Goal: Task Accomplishment & Management: Use online tool/utility

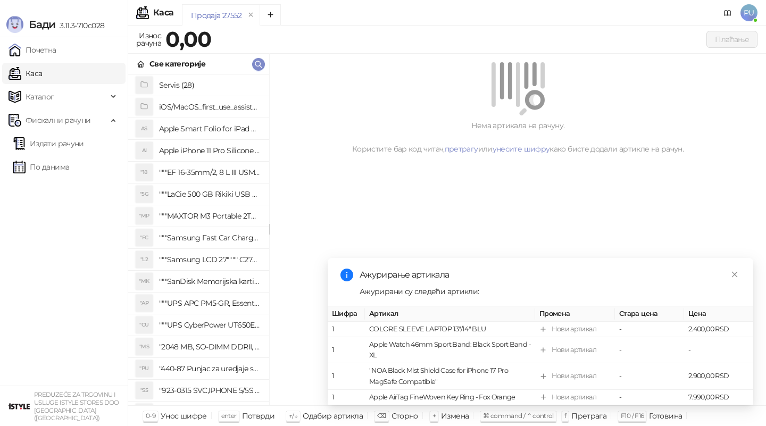
click at [70, 142] on link "Издати рачуни" at bounding box center [48, 143] width 71 height 21
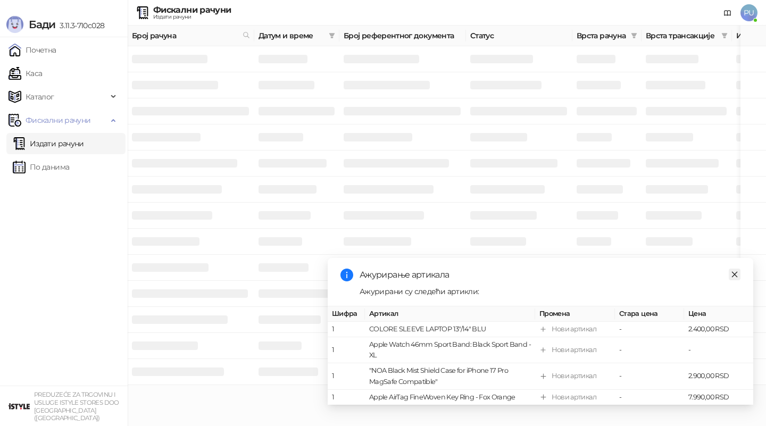
click at [738, 271] on icon "close" at bounding box center [734, 274] width 7 height 7
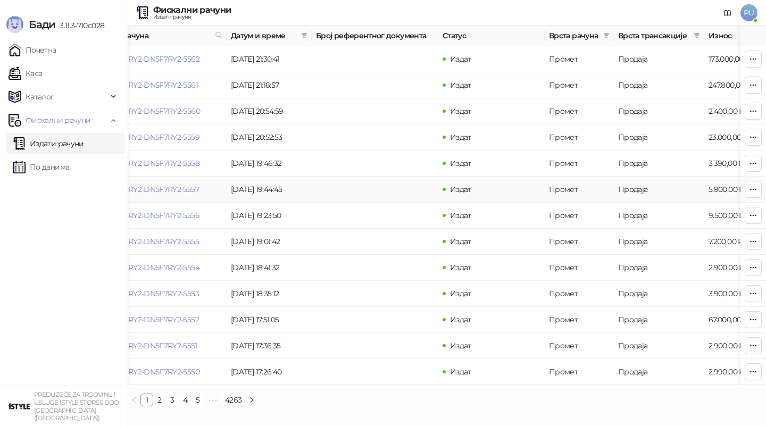
scroll to position [0, 43]
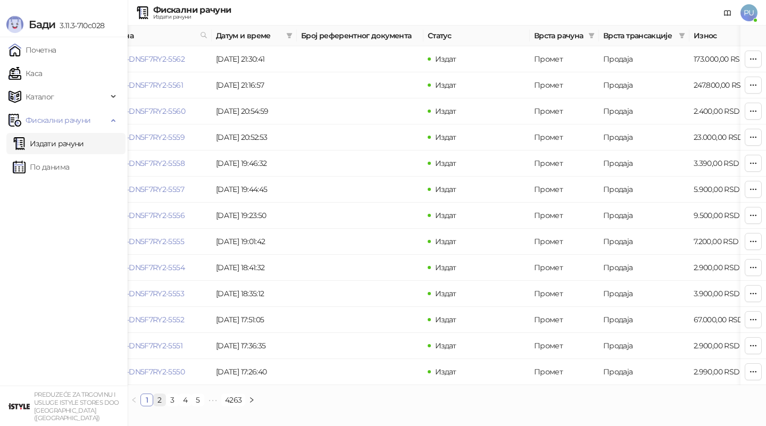
click at [158, 398] on link "2" at bounding box center [160, 400] width 12 height 12
drag, startPoint x: 404, startPoint y: 87, endPoint x: 288, endPoint y: 87, distance: 116.0
click at [288, 87] on tr "DN5F7RY2-DN5F7RY2-5548 [DATE] 17:17:23 DN5F7RY2-DN5F7RY2-5212 Издат Промет Рефу…" at bounding box center [564, 85] width 958 height 26
copy tr "DN5F7RY2-DN5F7RY2-5212"
click at [365, 84] on link "DN5F7RY2-DN5F7RY2-5212" at bounding box center [347, 85] width 93 height 10
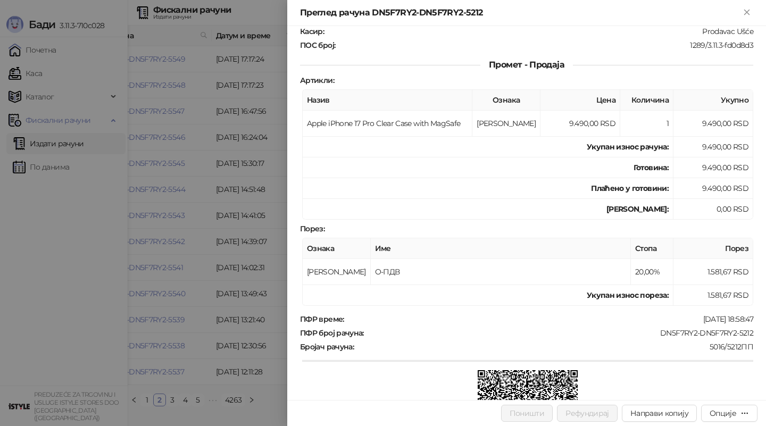
scroll to position [212, 0]
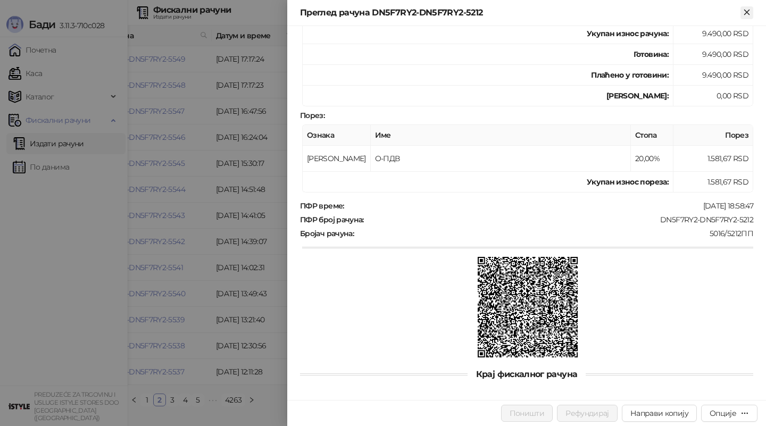
click at [746, 18] on button "Close" at bounding box center [747, 12] width 13 height 13
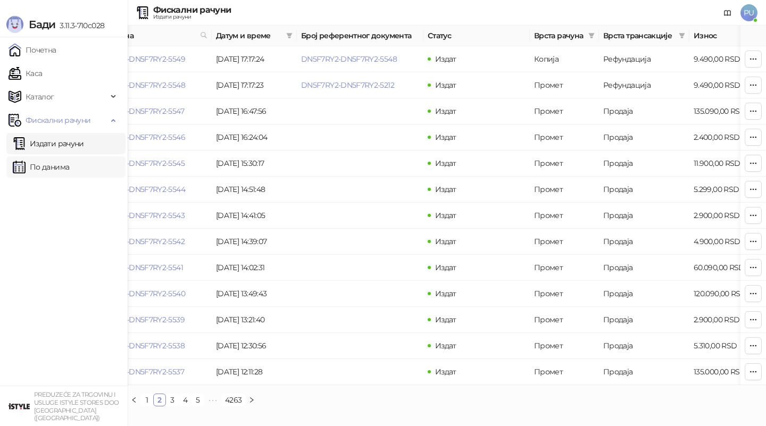
click at [63, 163] on link "По данима" at bounding box center [41, 166] width 56 height 21
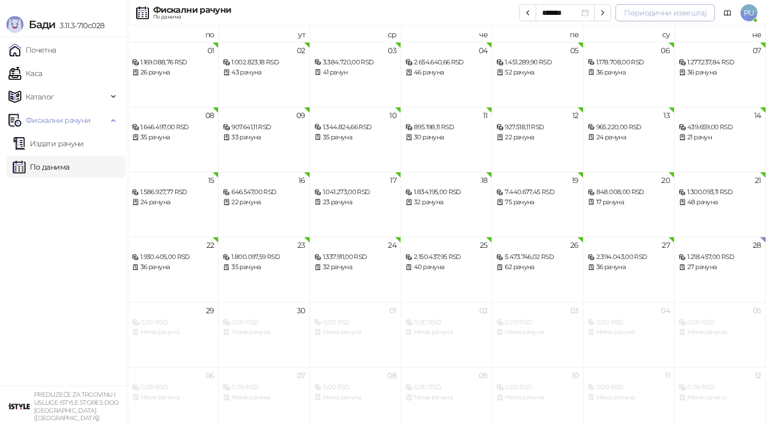
click at [662, 15] on button "Периодични извештај" at bounding box center [666, 12] width 100 height 17
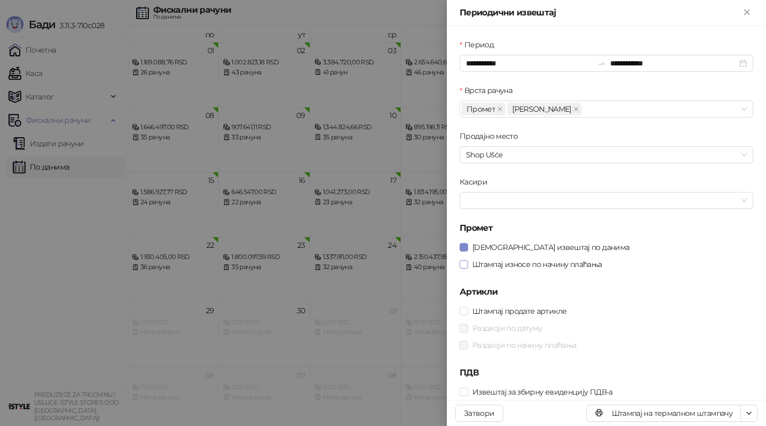
click at [513, 263] on span "Штампај износе по начину плаћања" at bounding box center [537, 265] width 138 height 12
click at [521, 61] on input "**********" at bounding box center [529, 63] width 127 height 12
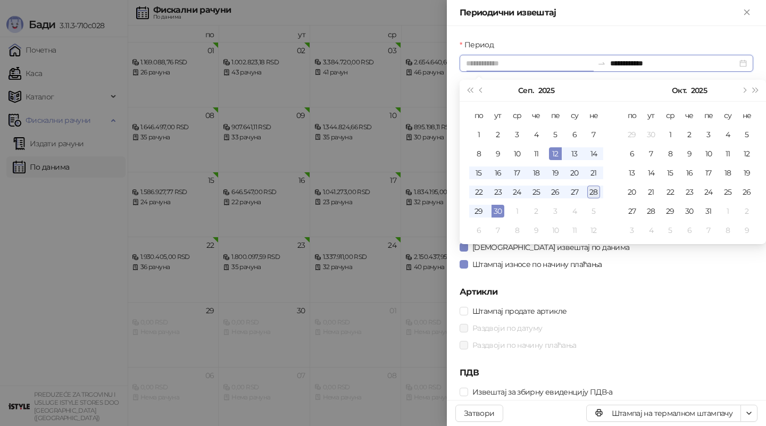
type input "**********"
click at [594, 190] on div "28" at bounding box center [594, 192] width 13 height 13
type input "**********"
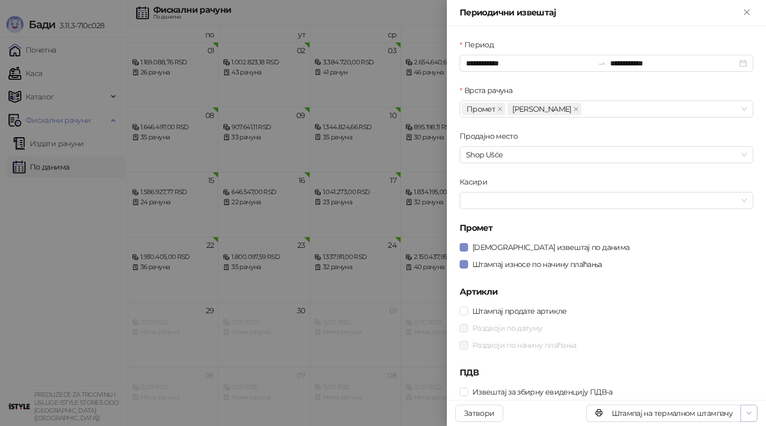
click at [750, 406] on button "button" at bounding box center [749, 413] width 17 height 17
click at [715, 376] on span "Штампај на А4 штампачу" at bounding box center [704, 375] width 92 height 12
click at [745, 12] on icon "Close" at bounding box center [747, 12] width 10 height 10
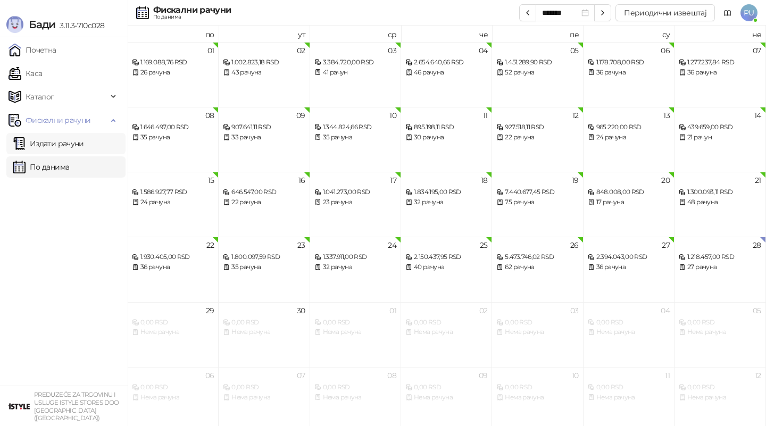
click at [78, 144] on link "Издати рачуни" at bounding box center [48, 143] width 71 height 21
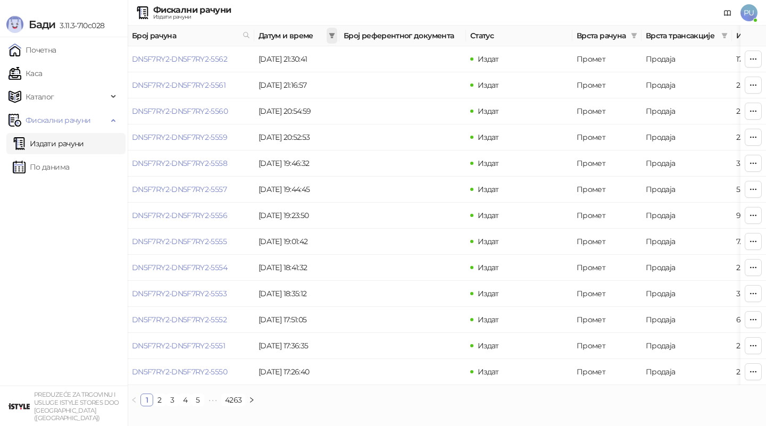
click at [336, 38] on span at bounding box center [332, 36] width 11 height 16
click at [226, 59] on input at bounding box center [233, 59] width 45 height 12
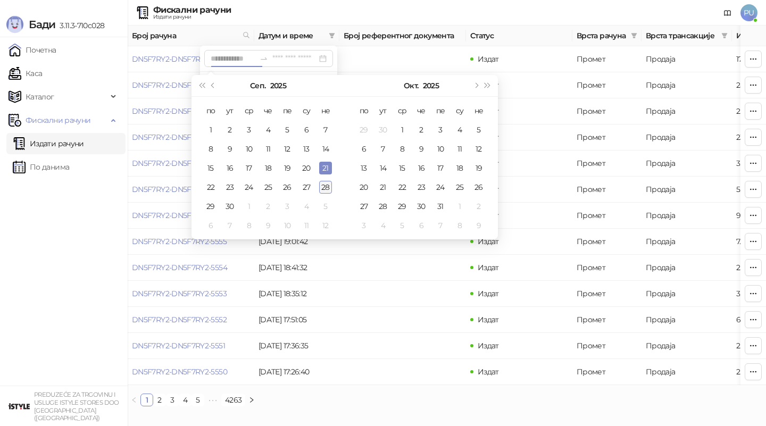
type input "**********"
click at [323, 185] on div "28" at bounding box center [325, 187] width 13 height 13
type input "**********"
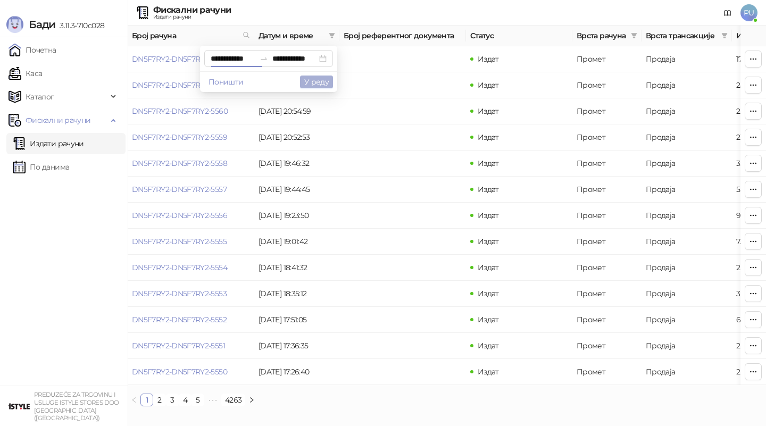
click at [312, 87] on button "У реду" at bounding box center [316, 82] width 33 height 13
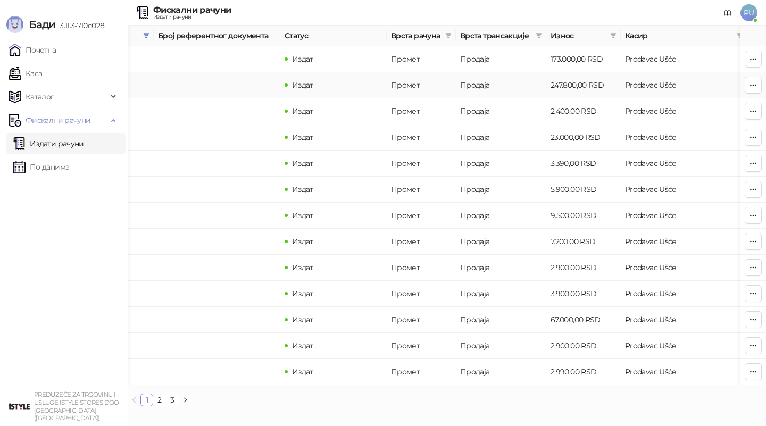
scroll to position [0, 195]
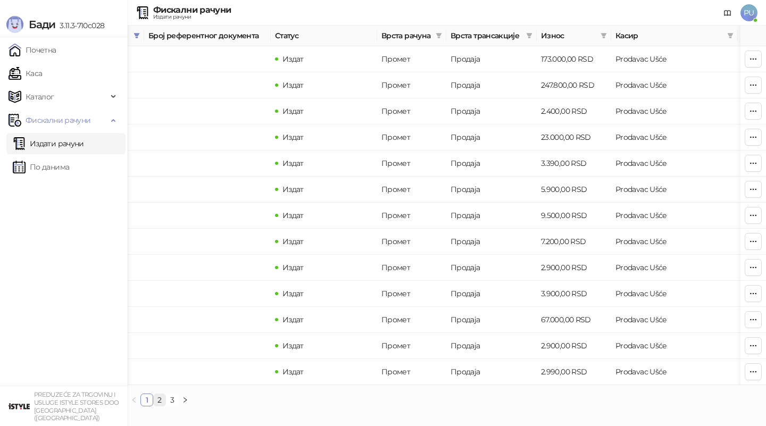
click at [160, 403] on link "2" at bounding box center [160, 400] width 12 height 12
click at [147, 396] on link "1" at bounding box center [147, 400] width 12 height 12
click at [160, 400] on link "2" at bounding box center [160, 400] width 12 height 12
click at [42, 74] on link "Каса" at bounding box center [26, 73] width 34 height 21
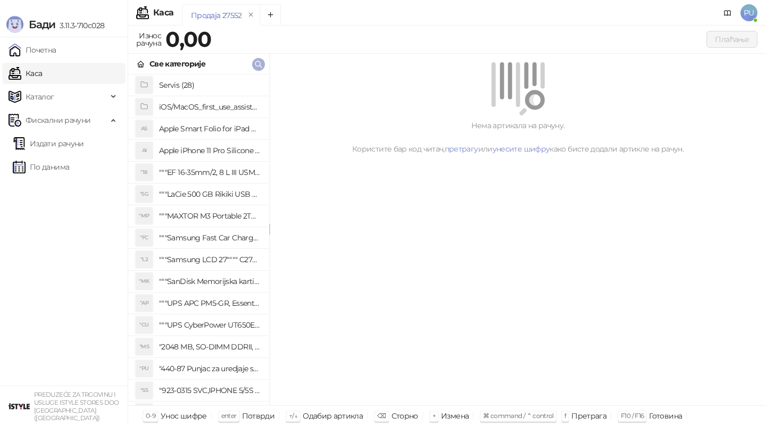
click at [256, 62] on icon "button" at bounding box center [258, 64] width 9 height 9
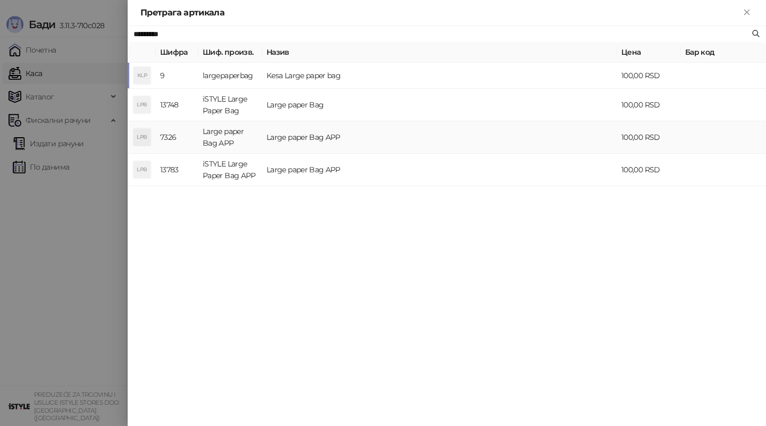
type input "*********"
click at [329, 135] on td "Large paper Bag APP" at bounding box center [439, 137] width 355 height 32
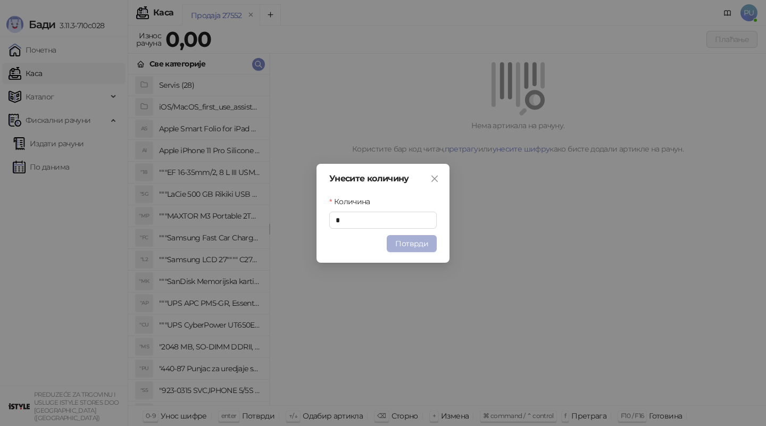
click at [403, 243] on button "Потврди" at bounding box center [412, 243] width 50 height 17
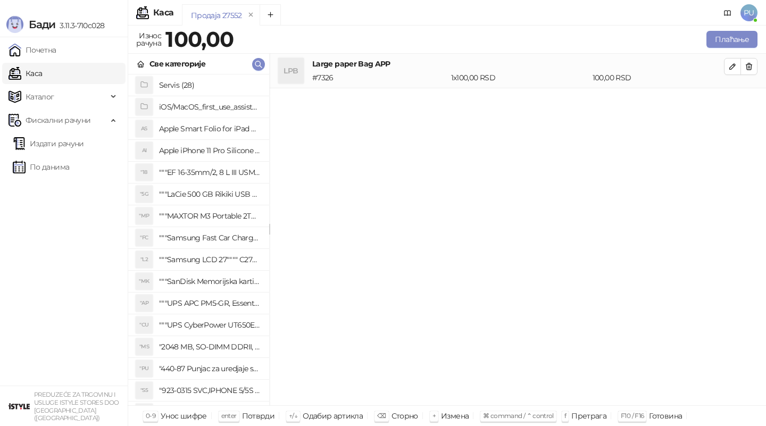
click at [737, 30] on div "Плаћање" at bounding box center [498, 39] width 524 height 21
click at [732, 36] on button "Плаћање" at bounding box center [732, 39] width 51 height 17
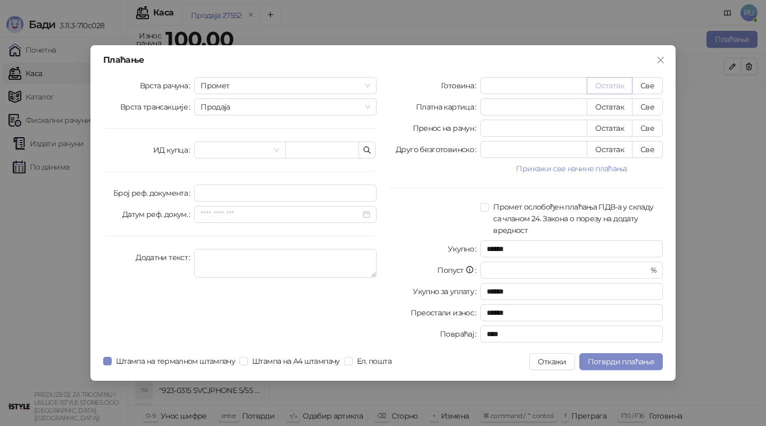
click at [620, 82] on button "Остатак" at bounding box center [610, 85] width 46 height 17
type input "***"
type input "****"
click at [162, 362] on span "Штампа на термалном штампачу" at bounding box center [176, 362] width 128 height 12
click at [605, 358] on span "Потврди плаћање" at bounding box center [621, 362] width 67 height 10
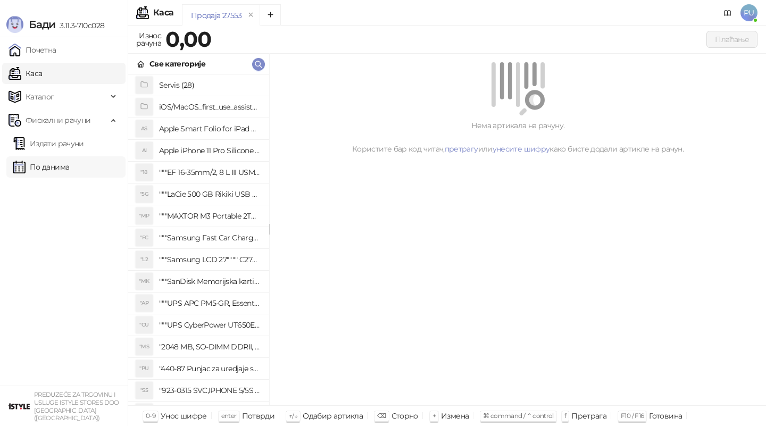
click at [69, 174] on link "По данима" at bounding box center [41, 166] width 56 height 21
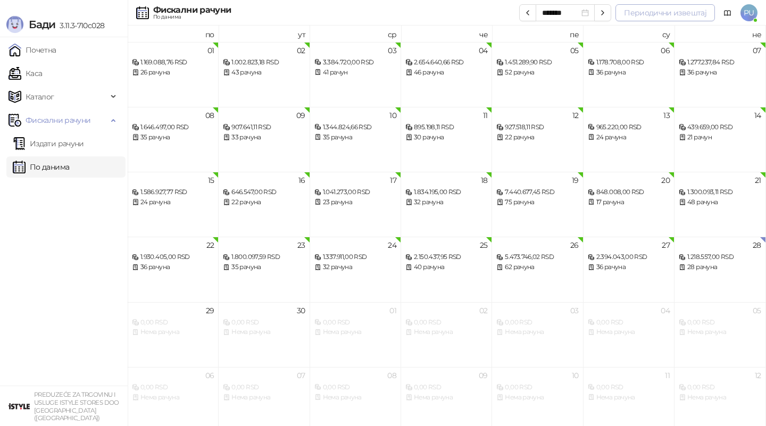
click at [651, 15] on button "Периодични извештај" at bounding box center [666, 12] width 100 height 17
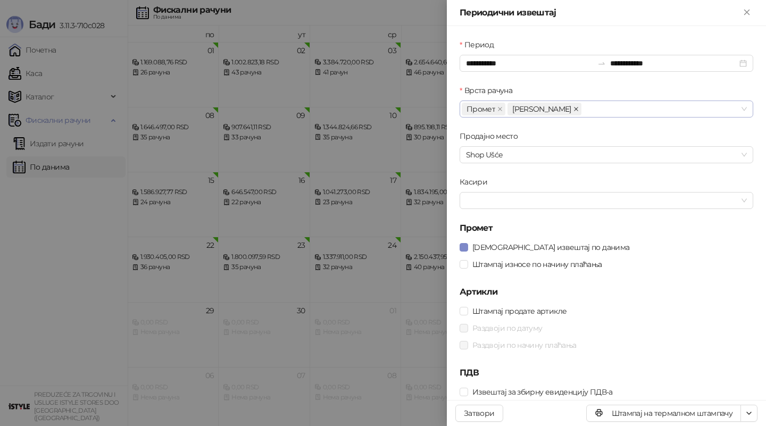
click at [574, 109] on icon "close" at bounding box center [576, 108] width 5 height 5
click at [502, 260] on span "Штампај износе по начину плаћања" at bounding box center [537, 265] width 138 height 12
click at [525, 64] on input "**********" at bounding box center [529, 63] width 127 height 12
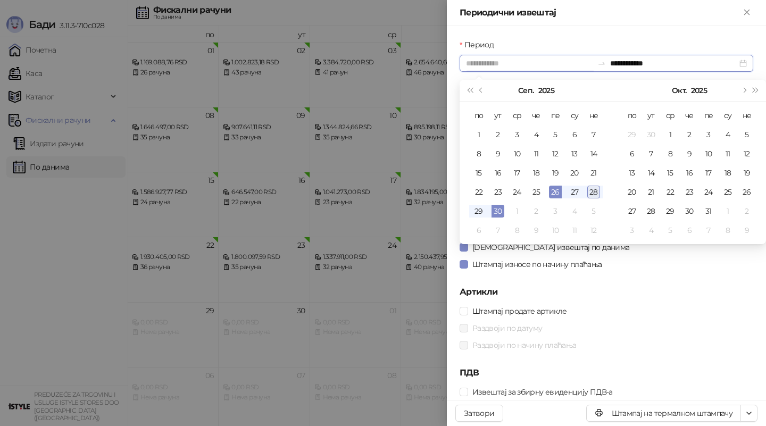
type input "**********"
click at [593, 195] on div "28" at bounding box center [594, 192] width 13 height 13
type input "**********"
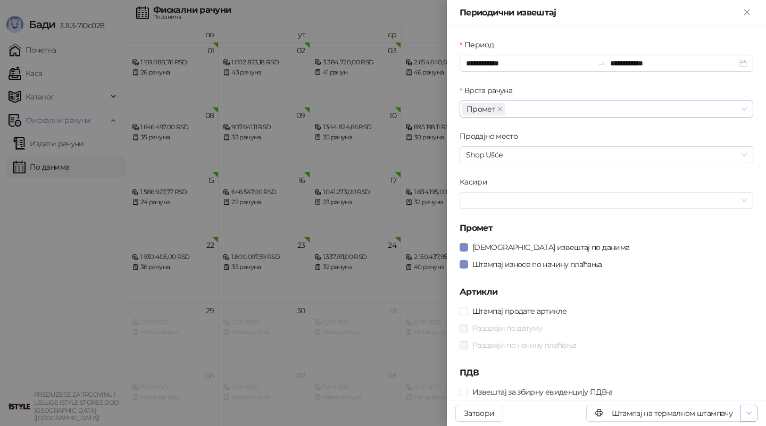
click at [750, 416] on icon "button" at bounding box center [749, 413] width 9 height 9
click at [732, 379] on span "Штампај на А4 штампачу" at bounding box center [704, 375] width 92 height 12
click at [470, 263] on span "Штампај износе по начину плаћања" at bounding box center [537, 265] width 138 height 12
click at [743, 7] on icon "Close" at bounding box center [747, 12] width 10 height 10
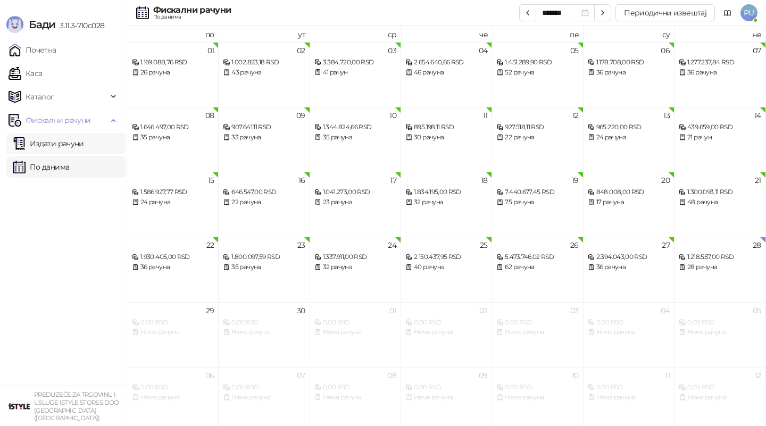
click at [59, 142] on link "Издати рачуни" at bounding box center [48, 143] width 71 height 21
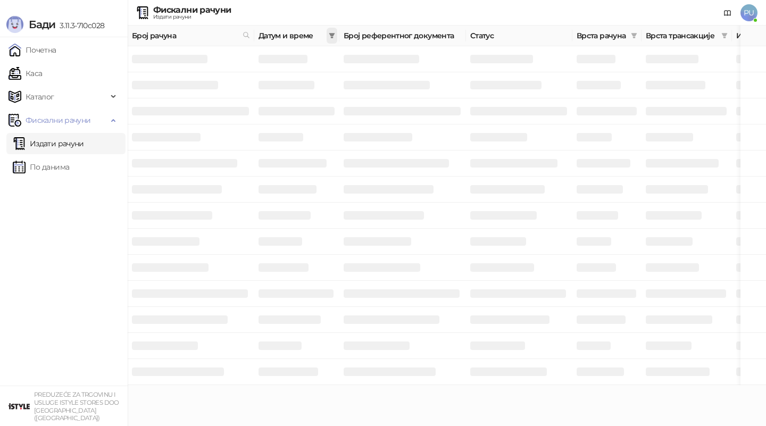
click at [334, 33] on icon "filter" at bounding box center [332, 35] width 6 height 5
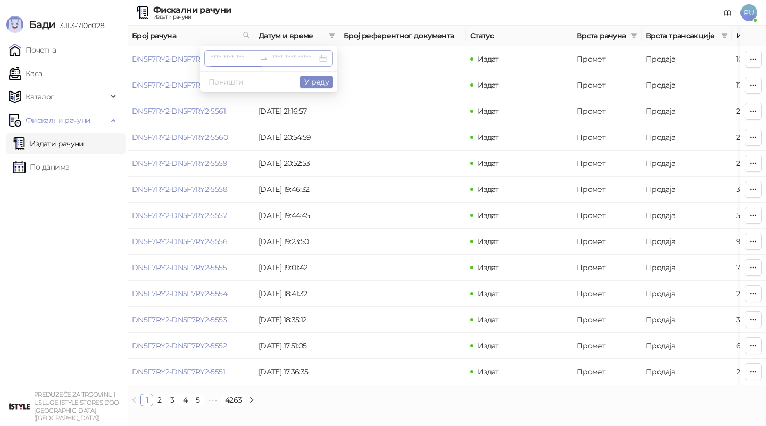
click at [233, 58] on input at bounding box center [233, 59] width 45 height 12
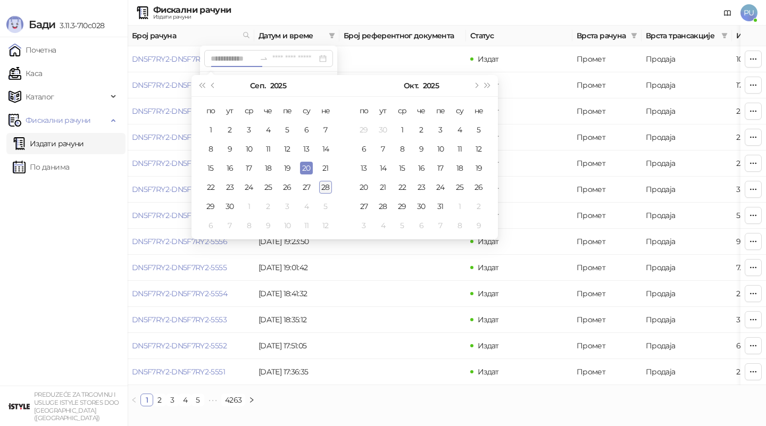
type input "**********"
click at [323, 182] on div "28" at bounding box center [325, 187] width 13 height 13
type input "**********"
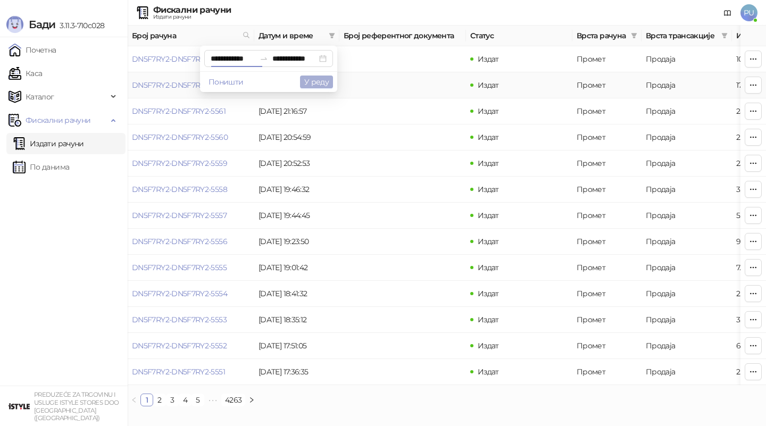
click at [317, 78] on button "У реду" at bounding box center [316, 82] width 33 height 13
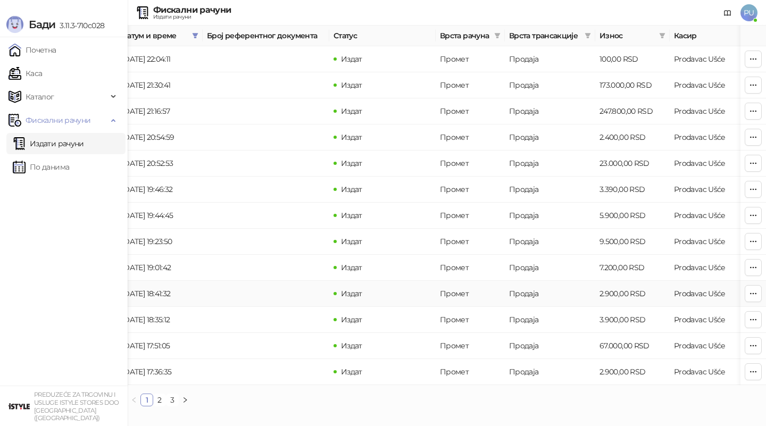
scroll to position [0, 143]
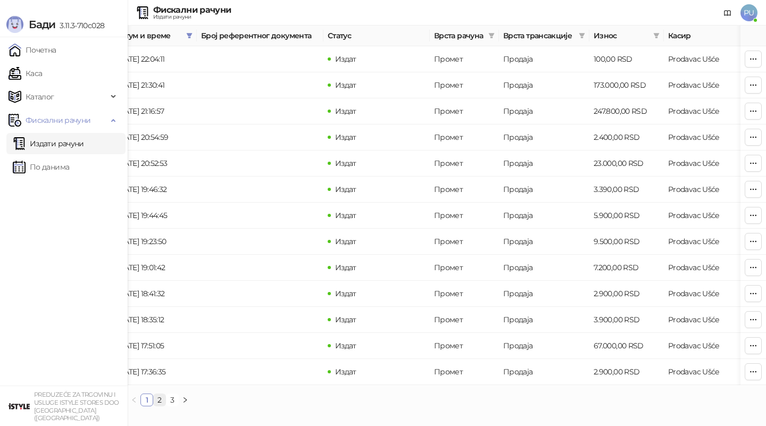
click at [157, 400] on link "2" at bounding box center [160, 400] width 12 height 12
click at [177, 399] on link "3" at bounding box center [173, 400] width 12 height 12
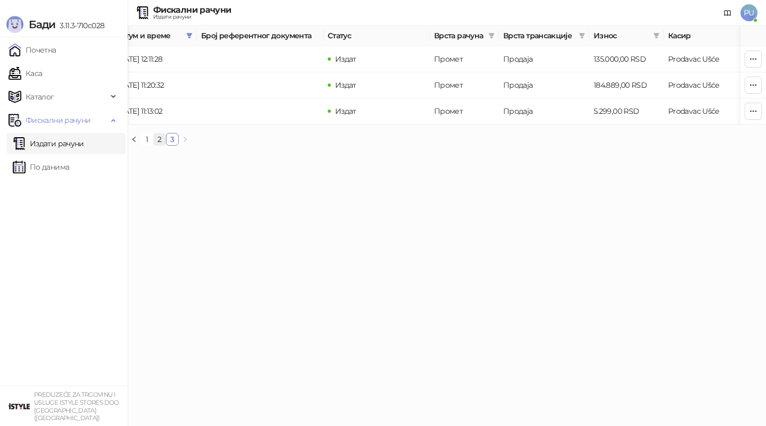
click at [161, 139] on link "2" at bounding box center [160, 140] width 12 height 12
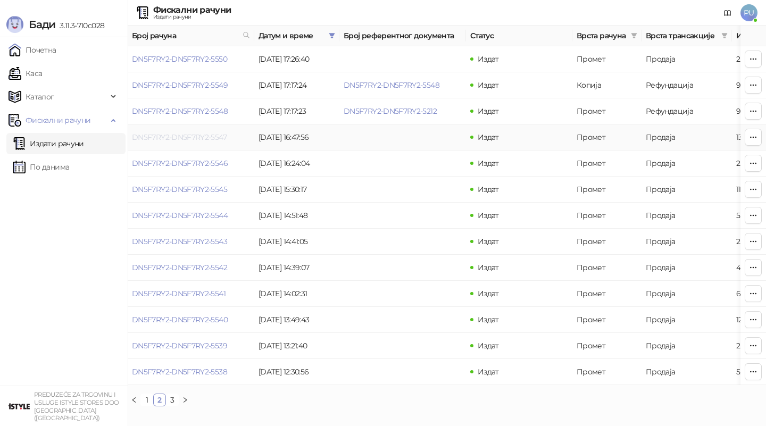
click at [162, 136] on link "DN5F7RY2-DN5F7RY2-5547" at bounding box center [179, 138] width 95 height 10
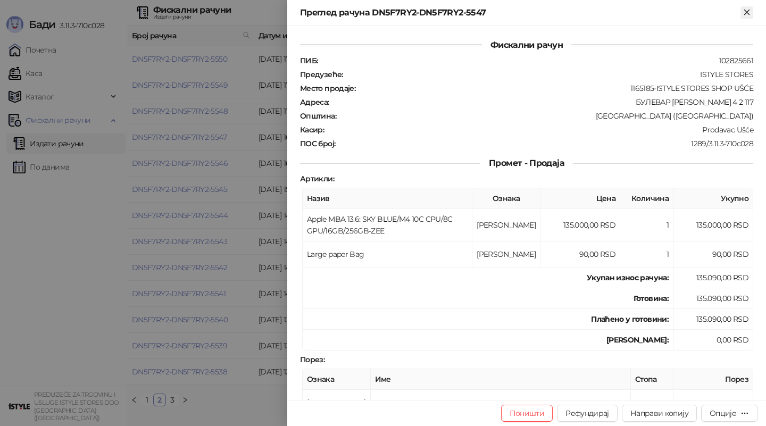
click at [747, 13] on icon "Close" at bounding box center [747, 12] width 10 height 10
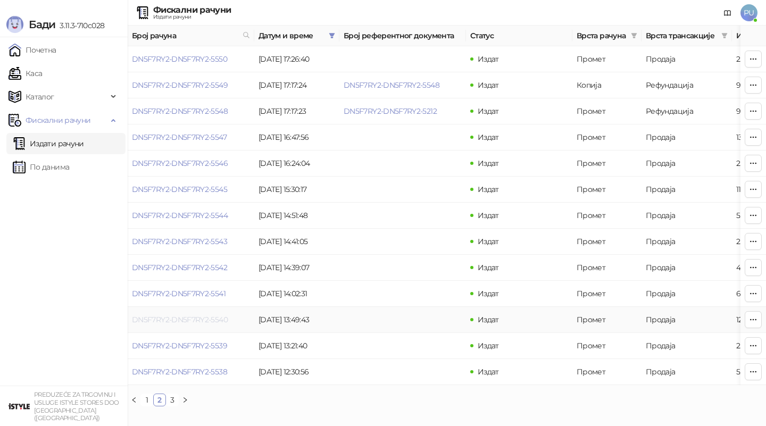
click at [217, 318] on link "DN5F7RY2-DN5F7RY2-5540" at bounding box center [180, 320] width 96 height 10
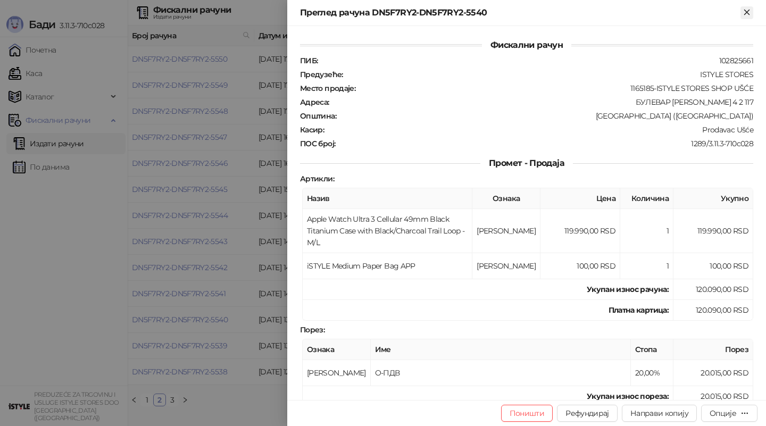
click at [747, 12] on icon "Close" at bounding box center [747, 12] width 5 height 5
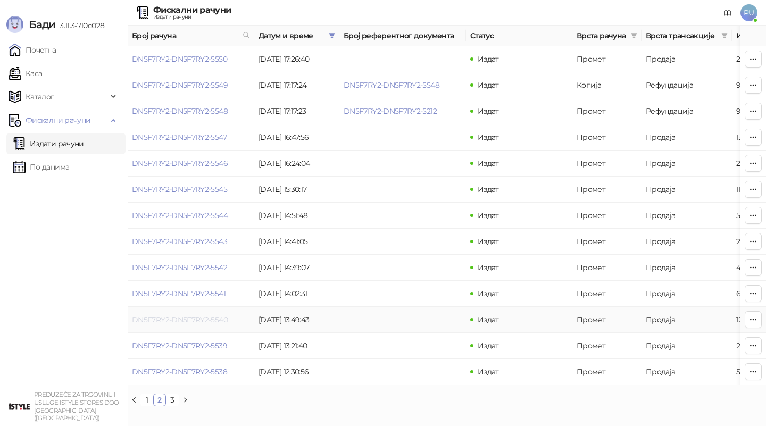
click at [219, 315] on link "DN5F7RY2-DN5F7RY2-5540" at bounding box center [180, 320] width 96 height 10
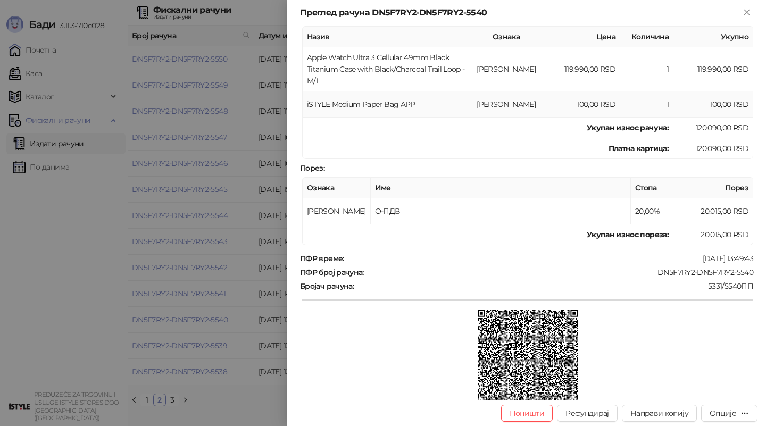
scroll to position [203, 0]
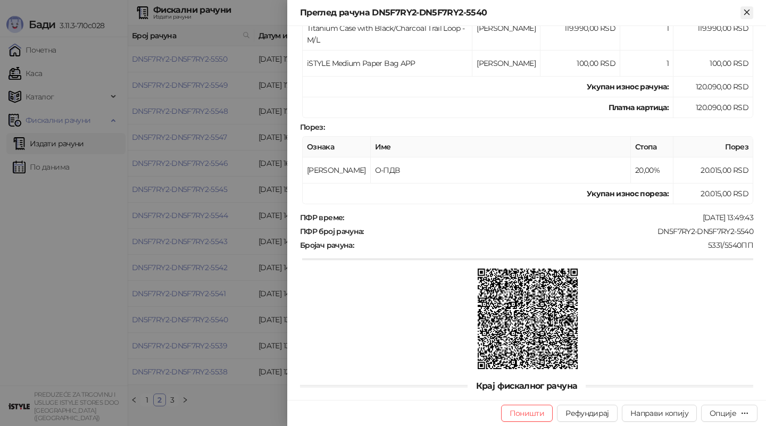
click at [749, 12] on icon "Close" at bounding box center [747, 12] width 10 height 10
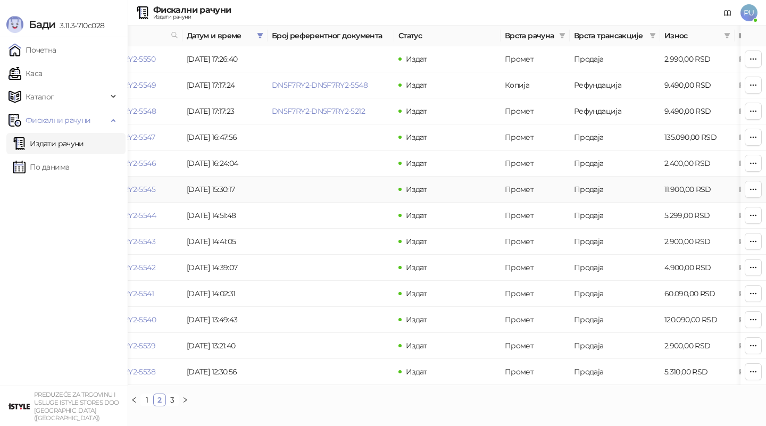
scroll to position [0, 71]
click at [147, 402] on link "1" at bounding box center [147, 400] width 12 height 12
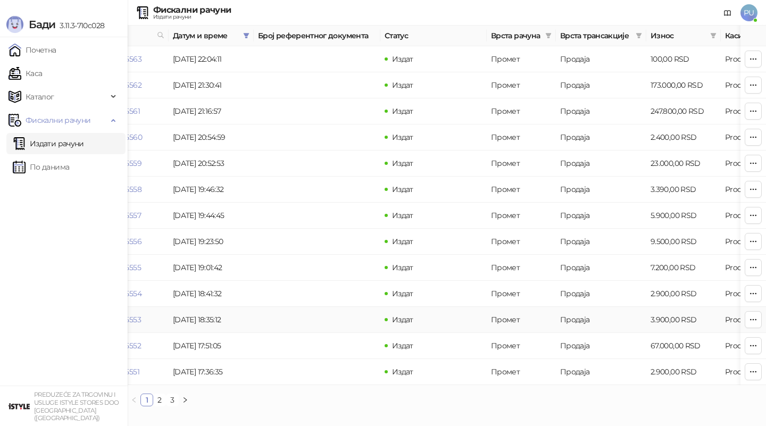
scroll to position [0, 86]
click at [137, 161] on link "DN5F7RY2-DN5F7RY2-5559" at bounding box center [93, 164] width 95 height 10
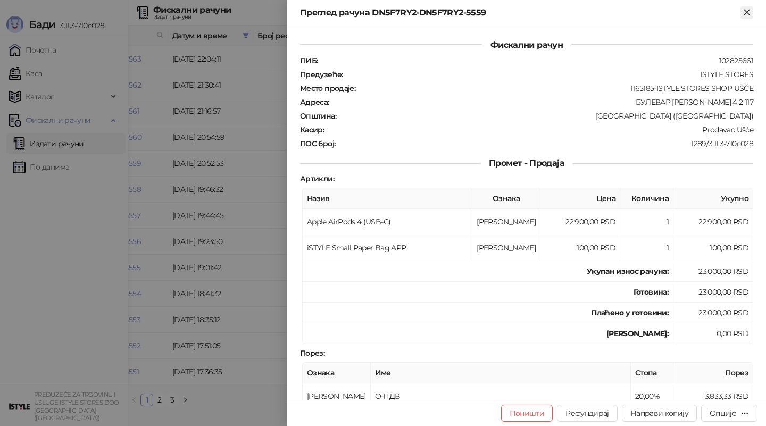
click at [745, 13] on icon "Close" at bounding box center [747, 12] width 5 height 5
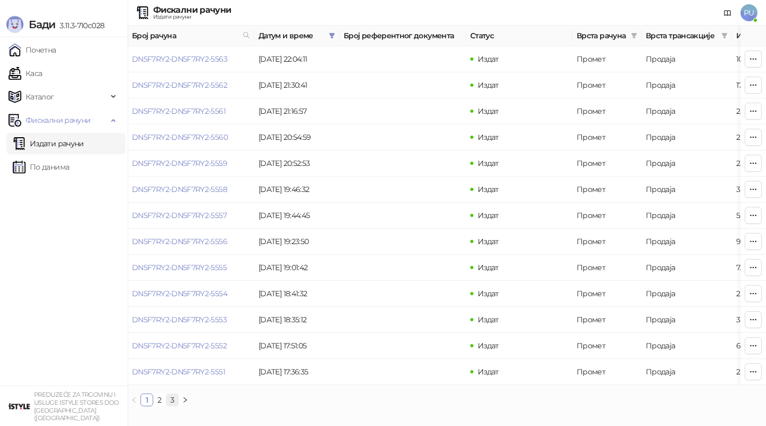
click at [173, 398] on link "3" at bounding box center [173, 400] width 12 height 12
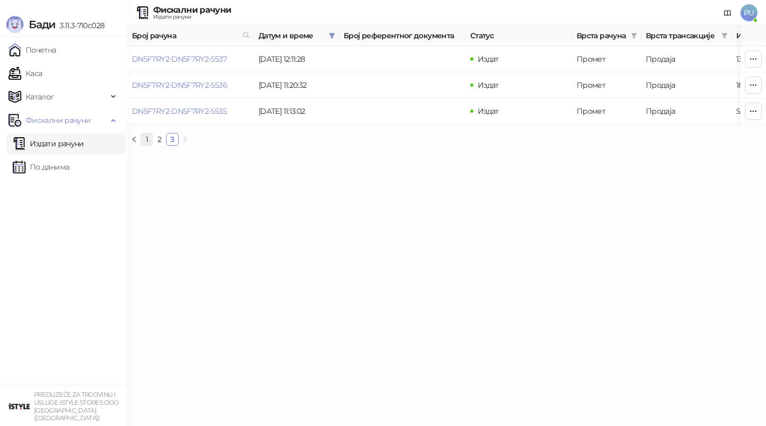
click at [146, 140] on link "1" at bounding box center [147, 140] width 12 height 12
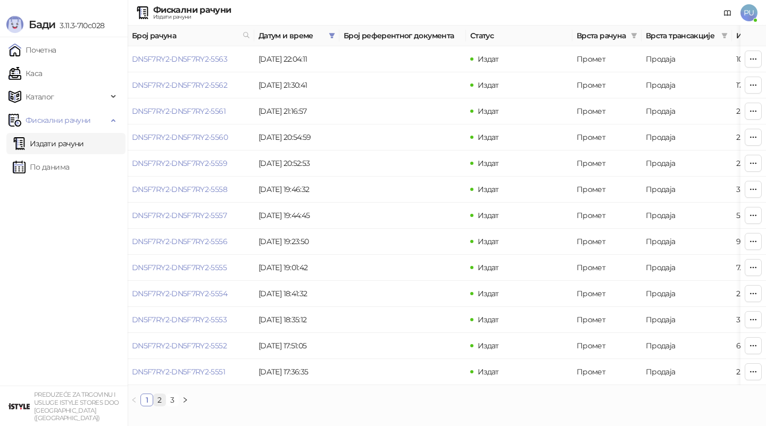
click at [159, 398] on link "2" at bounding box center [160, 400] width 12 height 12
click at [168, 401] on link "3" at bounding box center [173, 400] width 12 height 12
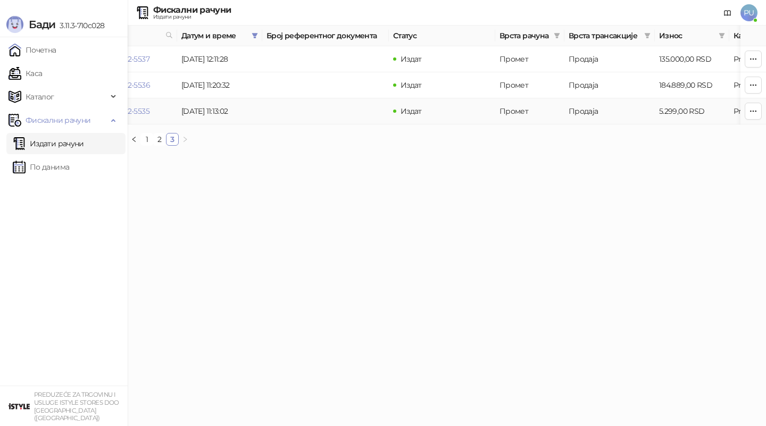
scroll to position [0, 79]
click at [156, 139] on link "2" at bounding box center [160, 140] width 12 height 12
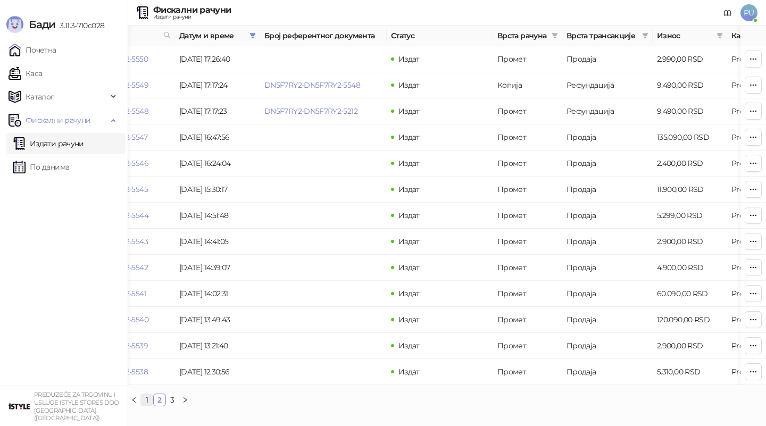
click at [145, 403] on link "1" at bounding box center [147, 400] width 12 height 12
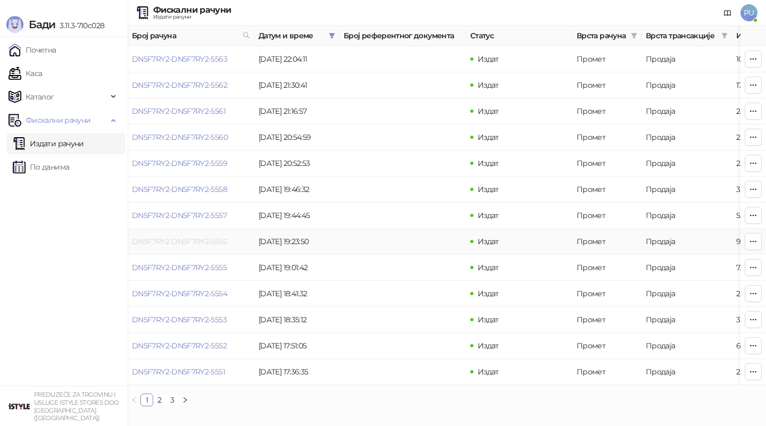
click at [183, 241] on link "DN5F7RY2-DN5F7RY2-5556" at bounding box center [179, 242] width 95 height 10
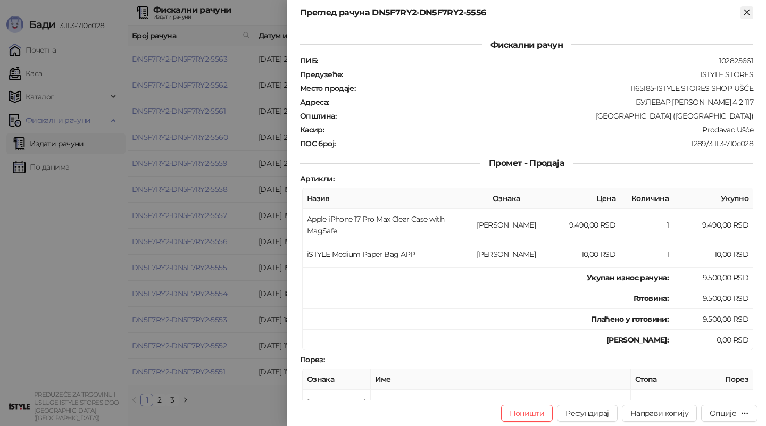
click at [748, 14] on icon "Close" at bounding box center [747, 12] width 10 height 10
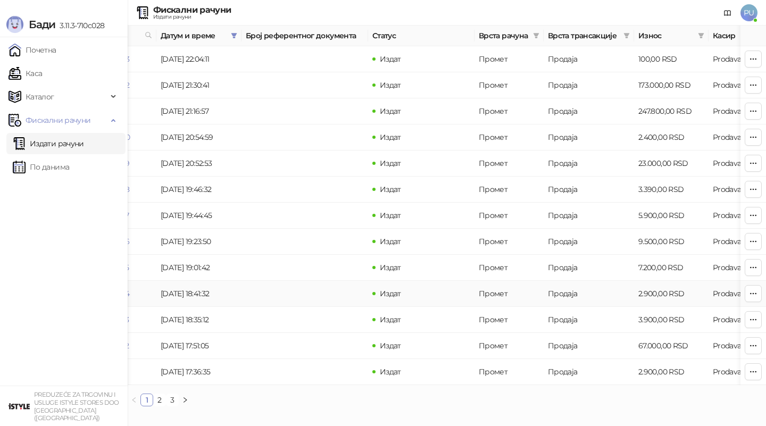
scroll to position [0, 98]
click at [156, 403] on link "2" at bounding box center [160, 400] width 12 height 12
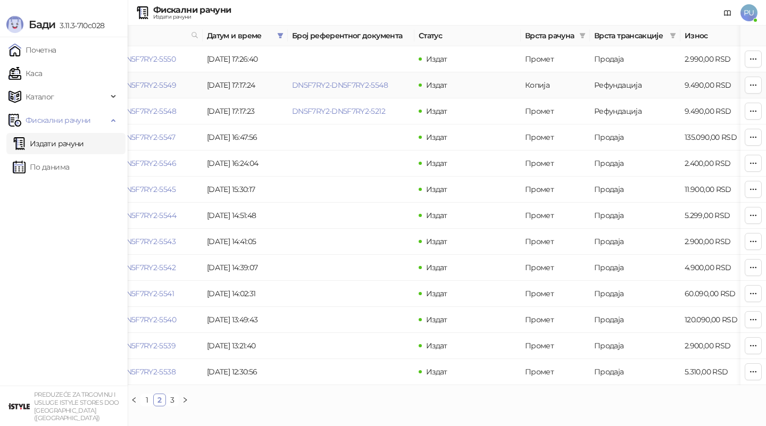
scroll to position [0, 9]
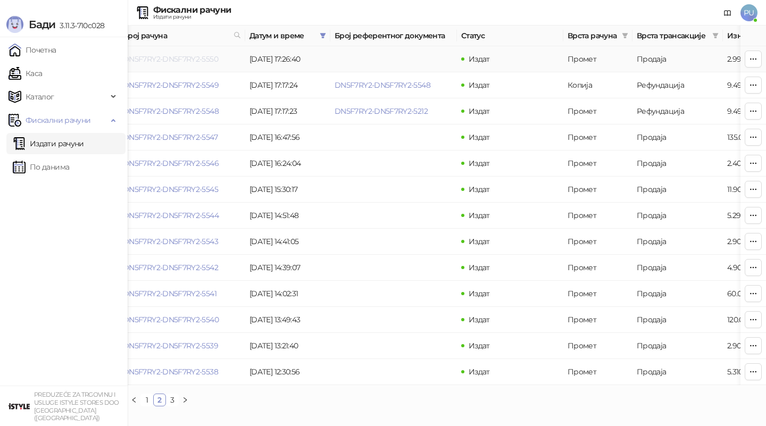
click at [169, 57] on link "DN5F7RY2-DN5F7RY2-5550" at bounding box center [170, 59] width 95 height 10
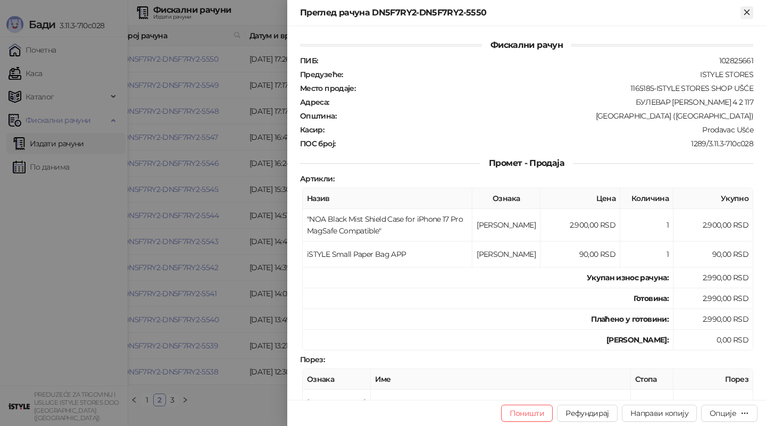
click at [744, 13] on icon "Close" at bounding box center [747, 12] width 10 height 10
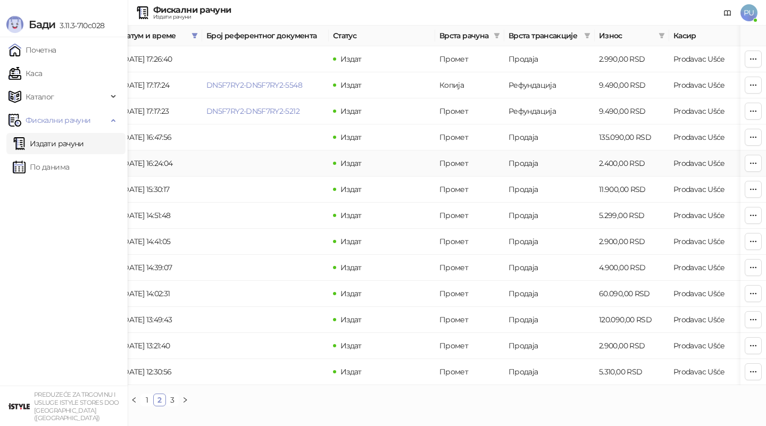
scroll to position [0, 139]
click at [148, 396] on link "1" at bounding box center [147, 400] width 12 height 12
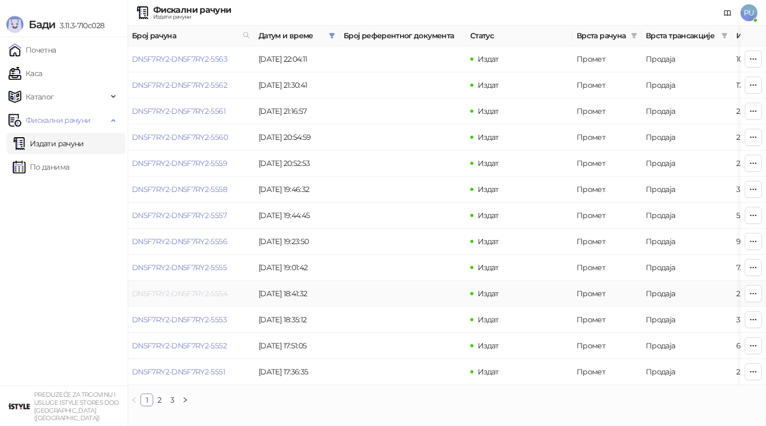
click at [205, 291] on link "DN5F7RY2-DN5F7RY2-5554" at bounding box center [179, 294] width 95 height 10
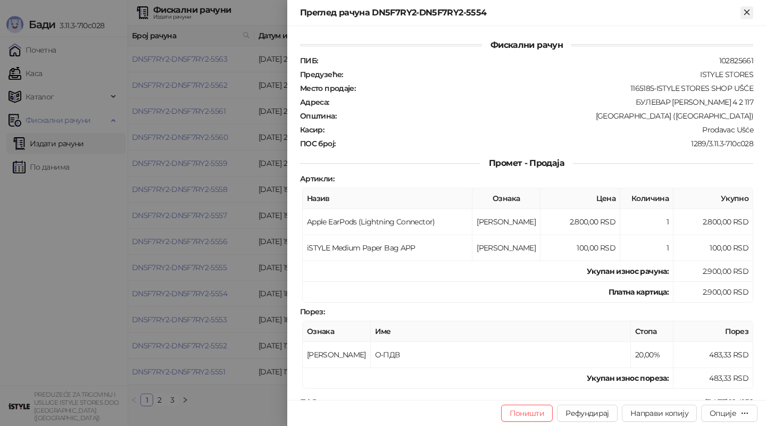
click at [743, 14] on icon "Close" at bounding box center [747, 12] width 10 height 10
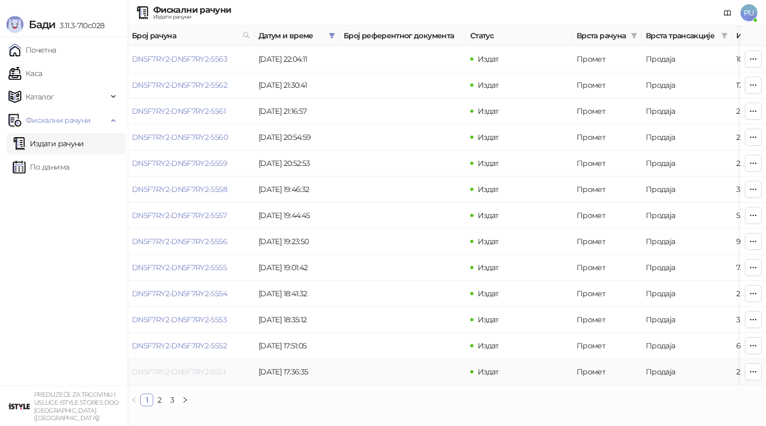
click at [213, 367] on link "DN5F7RY2-DN5F7RY2-5551" at bounding box center [178, 372] width 93 height 10
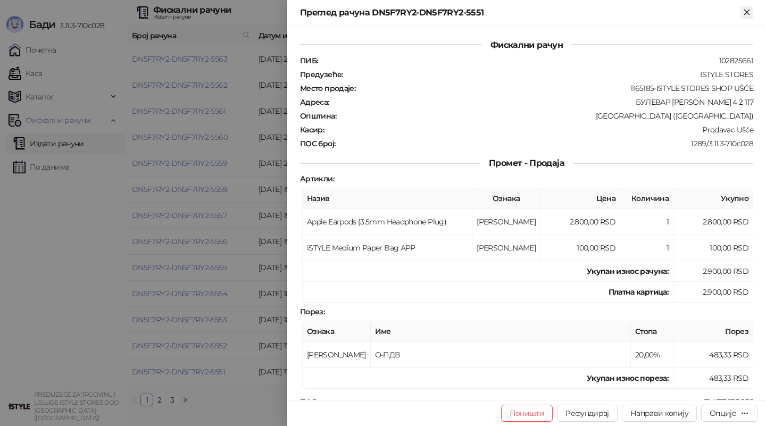
click at [748, 11] on icon "Close" at bounding box center [747, 12] width 5 height 5
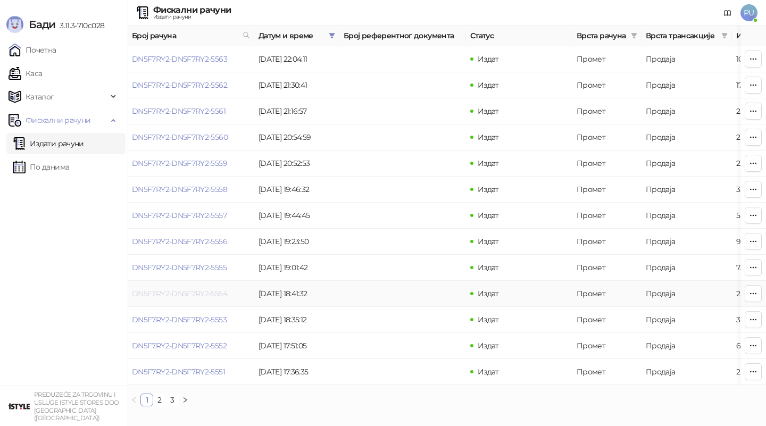
click at [218, 291] on link "DN5F7RY2-DN5F7RY2-5554" at bounding box center [179, 294] width 95 height 10
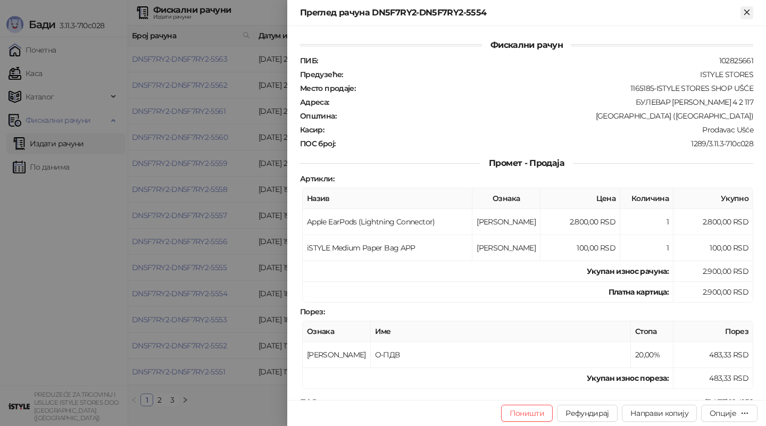
click at [749, 11] on icon "Close" at bounding box center [747, 12] width 10 height 10
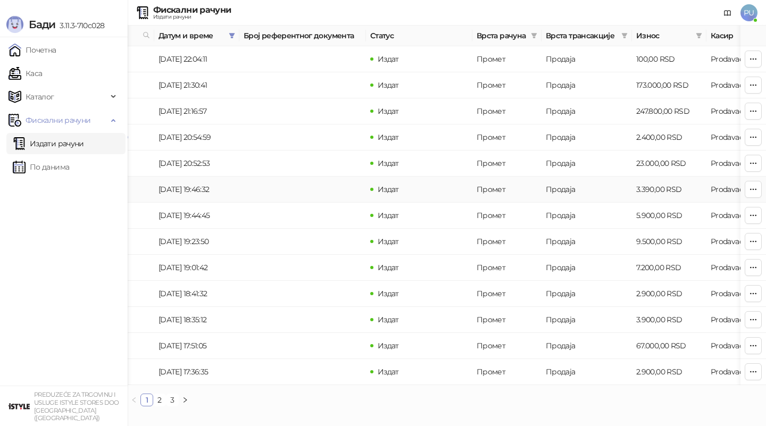
scroll to position [0, 104]
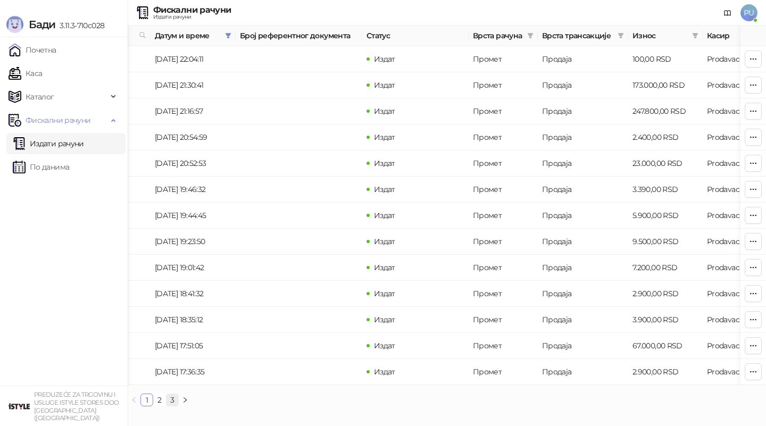
click at [173, 401] on link "3" at bounding box center [173, 400] width 12 height 12
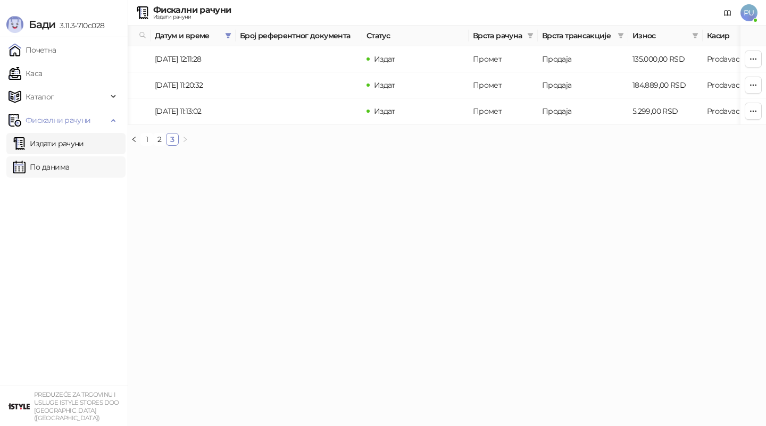
click at [51, 172] on link "По данима" at bounding box center [41, 166] width 56 height 21
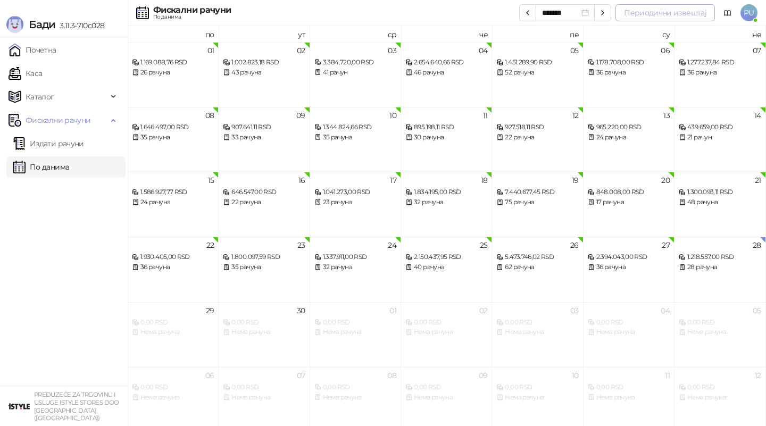
click at [674, 16] on button "Периодични извештај" at bounding box center [666, 12] width 100 height 17
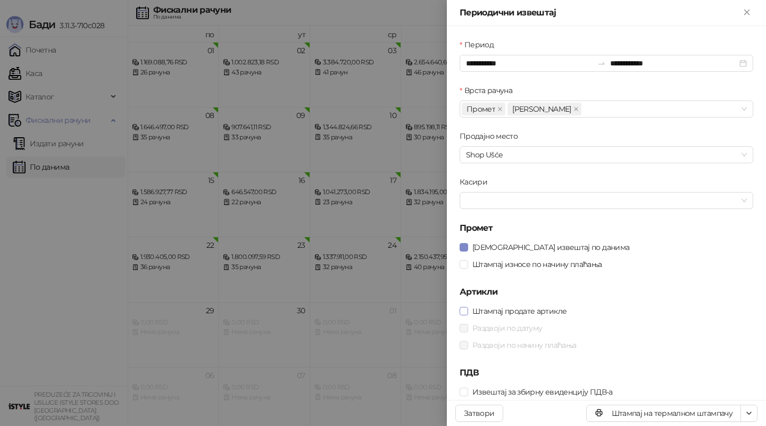
click at [516, 310] on span "Штампај продате артикле" at bounding box center [519, 311] width 103 height 12
click at [511, 343] on span "Раздвоји по начину плаћања" at bounding box center [524, 346] width 112 height 12
click at [518, 268] on span "Штампај износе по начину плаћања" at bounding box center [537, 264] width 138 height 12
click at [574, 108] on icon "close" at bounding box center [576, 108] width 4 height 4
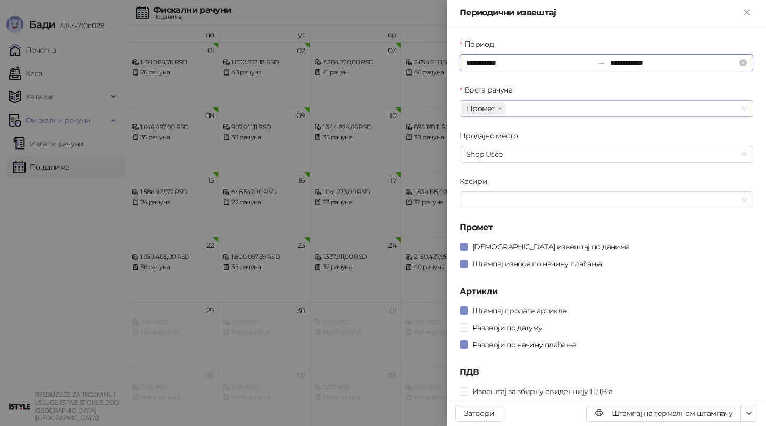
click at [520, 64] on input "**********" at bounding box center [529, 63] width 127 height 12
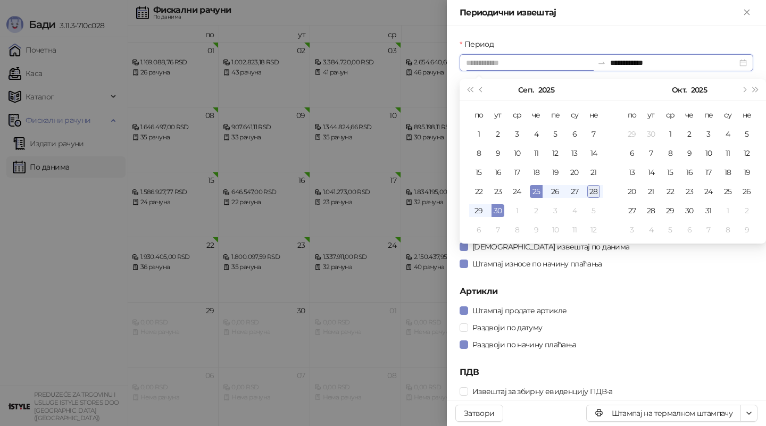
type input "**********"
click at [592, 195] on div "28" at bounding box center [594, 191] width 13 height 13
type input "**********"
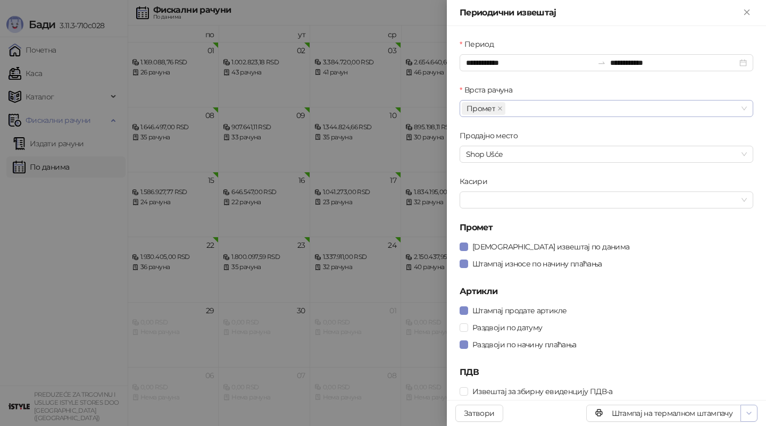
click at [755, 416] on button "button" at bounding box center [749, 413] width 17 height 17
click at [737, 378] on span "Штампај на А4 штампачу" at bounding box center [704, 375] width 92 height 12
click at [39, 171] on div at bounding box center [383, 213] width 766 height 426
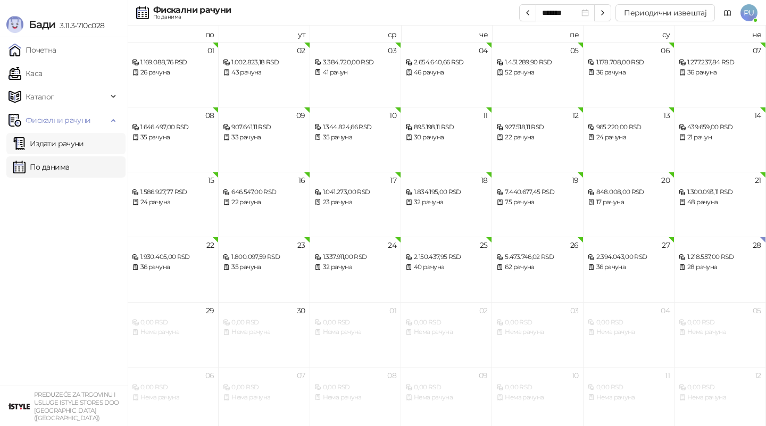
click at [58, 147] on link "Издати рачуни" at bounding box center [48, 143] width 71 height 21
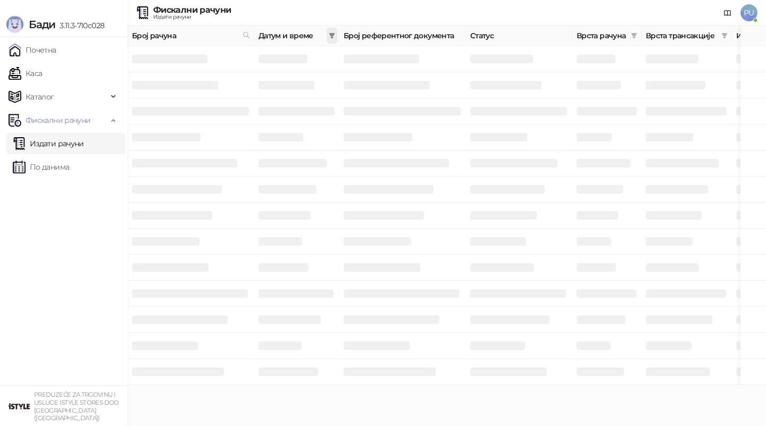
click at [334, 31] on span at bounding box center [332, 36] width 11 height 16
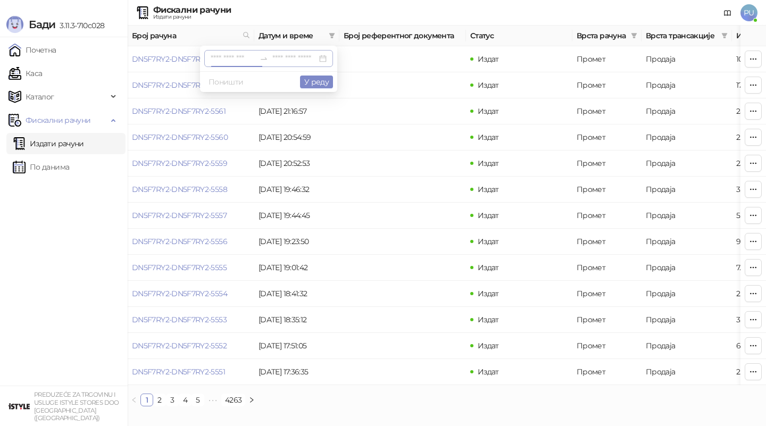
click at [232, 60] on input at bounding box center [233, 59] width 45 height 12
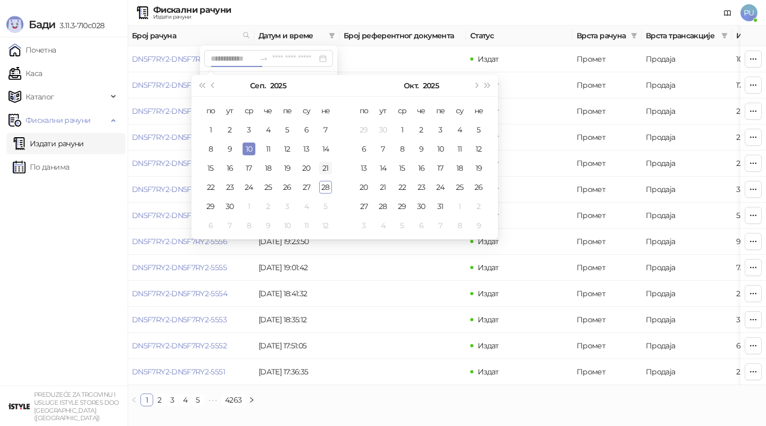
type input "**********"
click at [327, 189] on div "28" at bounding box center [325, 187] width 13 height 13
type input "**********"
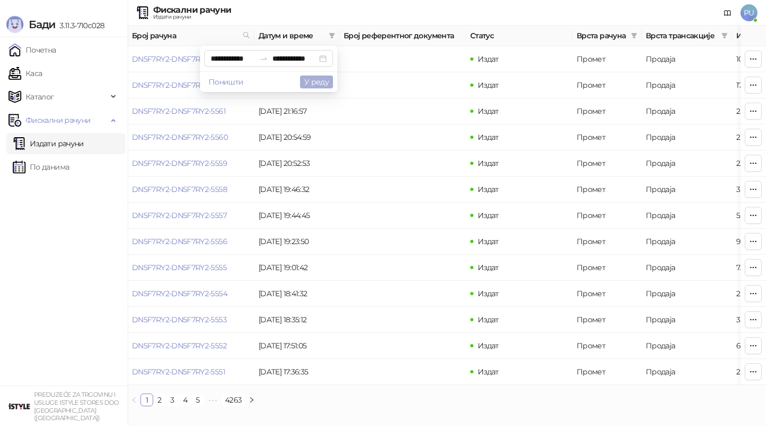
click at [315, 78] on button "У реду" at bounding box center [316, 82] width 33 height 13
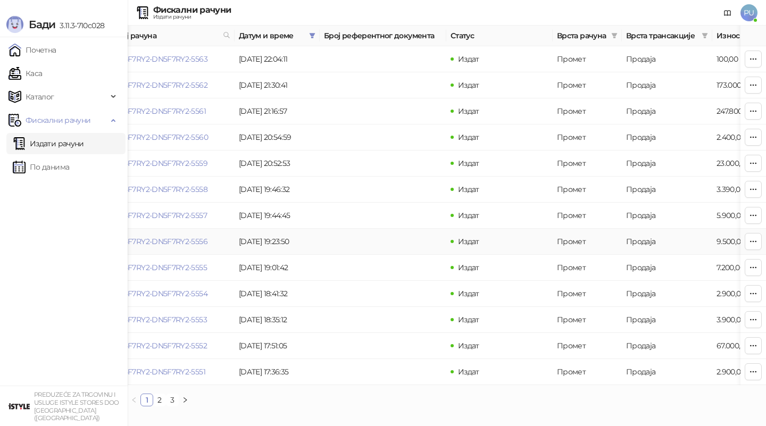
scroll to position [0, 7]
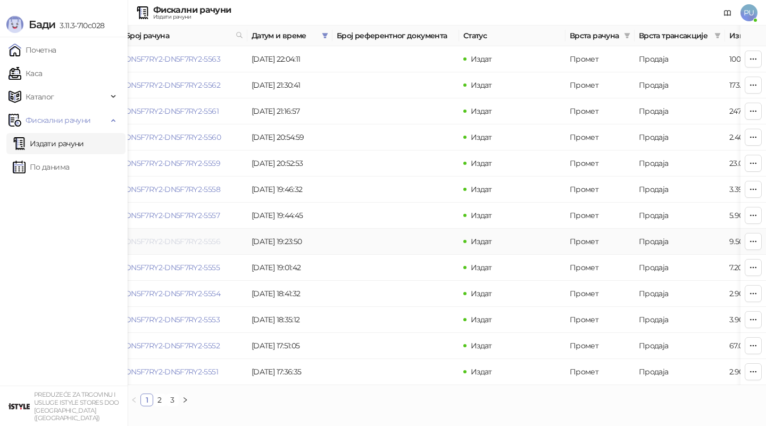
click at [187, 243] on link "DN5F7RY2-DN5F7RY2-5556" at bounding box center [172, 242] width 95 height 10
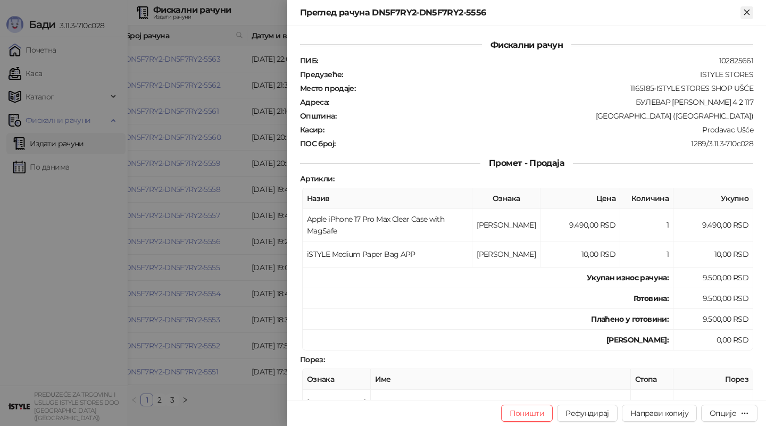
click at [742, 11] on icon "Close" at bounding box center [747, 12] width 10 height 10
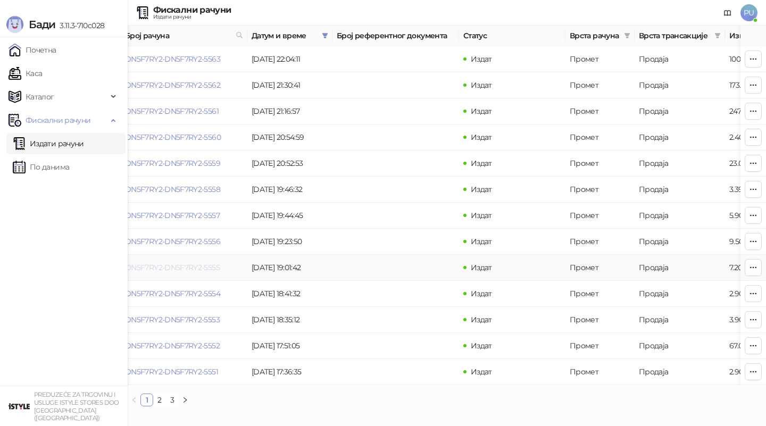
click at [204, 268] on link "DN5F7RY2-DN5F7RY2-5555" at bounding box center [172, 268] width 95 height 10
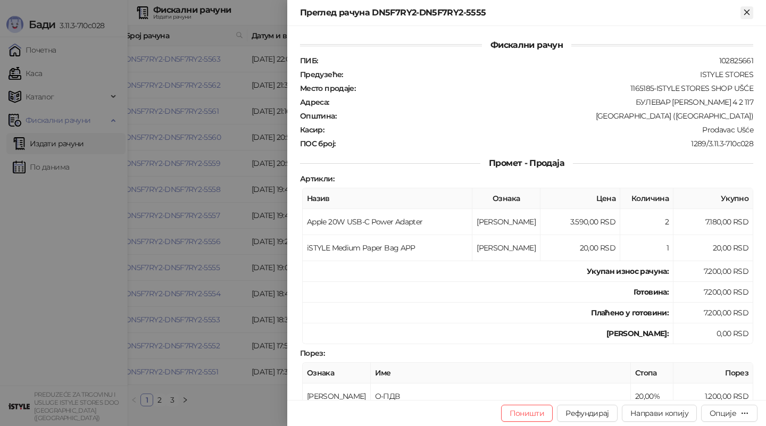
click at [741, 12] on button "Close" at bounding box center [747, 12] width 13 height 13
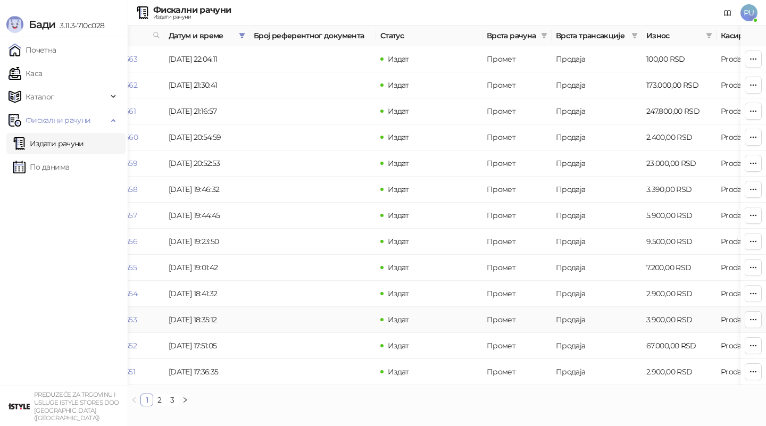
scroll to position [0, 79]
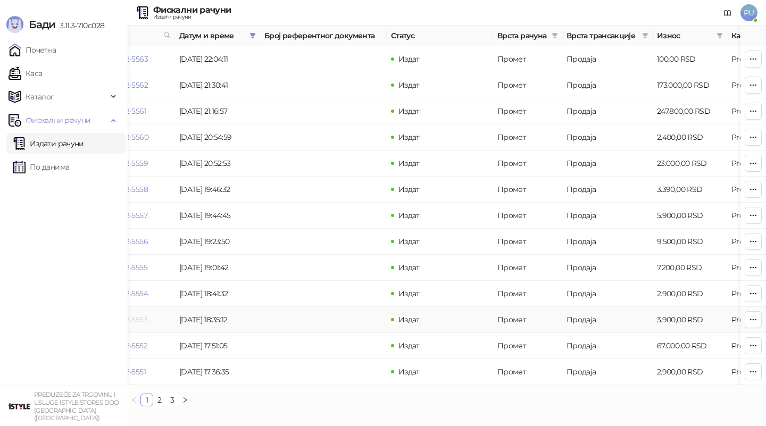
click at [142, 320] on link "DN5F7RY2-DN5F7RY2-5553" at bounding box center [100, 320] width 95 height 10
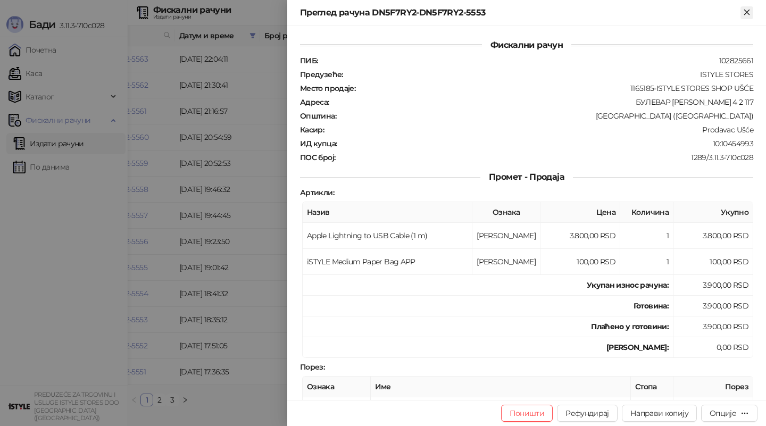
click at [746, 11] on icon "Close" at bounding box center [747, 12] width 10 height 10
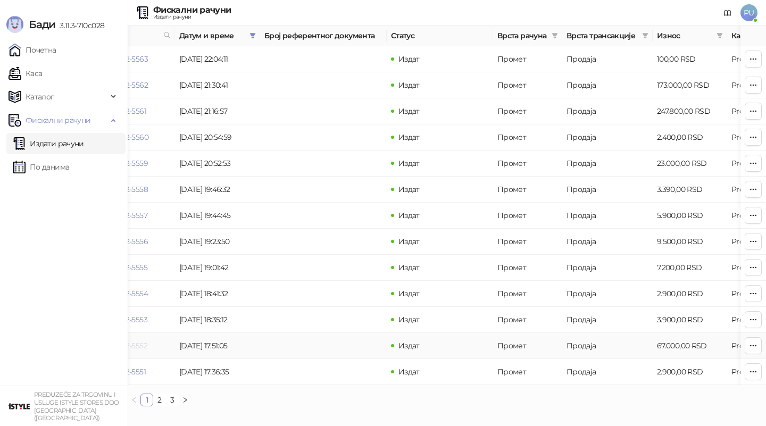
click at [144, 346] on link "DN5F7RY2-DN5F7RY2-5552" at bounding box center [100, 346] width 95 height 10
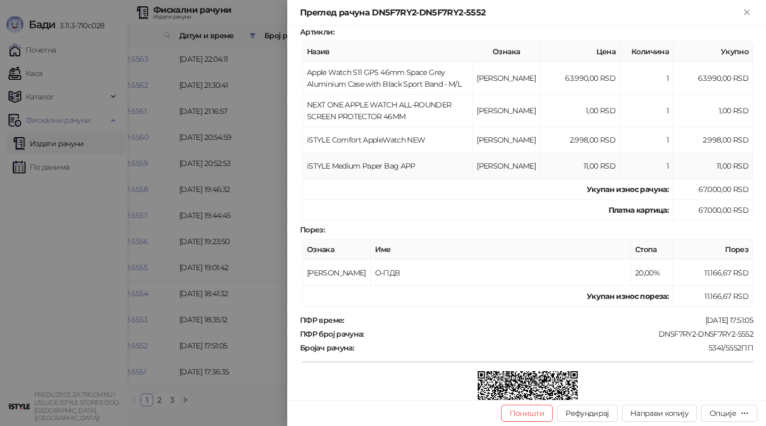
scroll to position [145, 0]
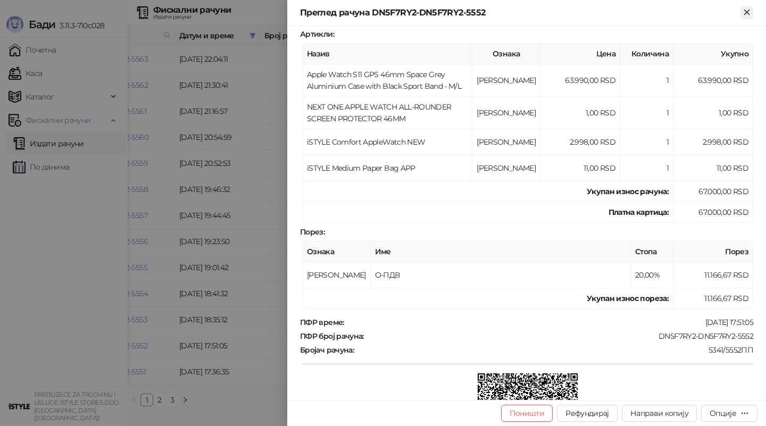
click at [745, 12] on icon "Close" at bounding box center [747, 12] width 10 height 10
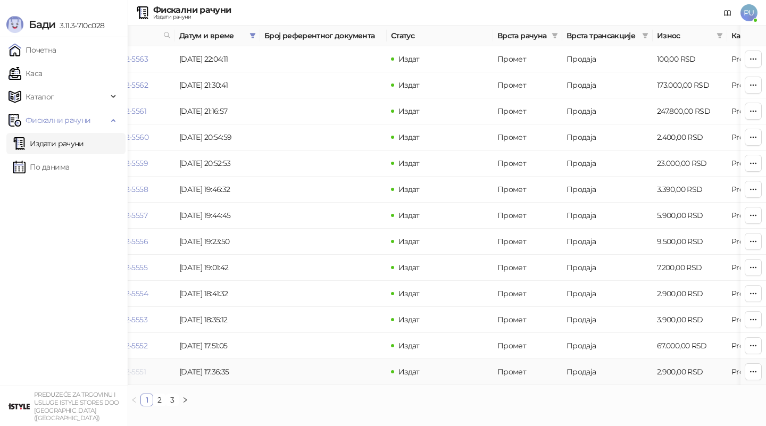
click at [142, 373] on link "DN5F7RY2-DN5F7RY2-5551" at bounding box center [99, 372] width 93 height 10
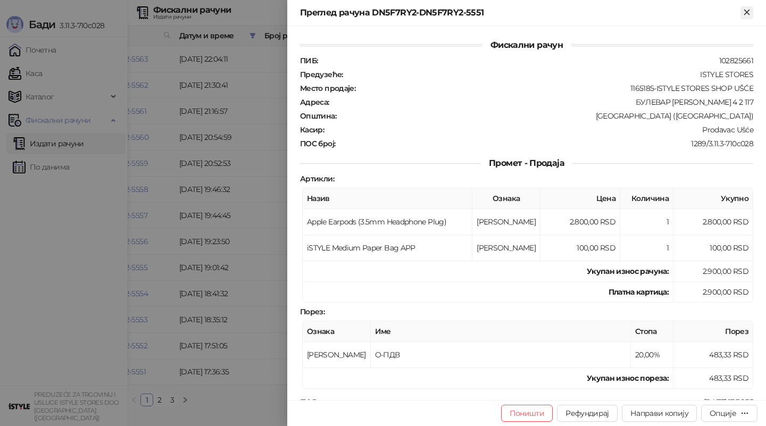
click at [746, 15] on icon "Close" at bounding box center [747, 12] width 10 height 10
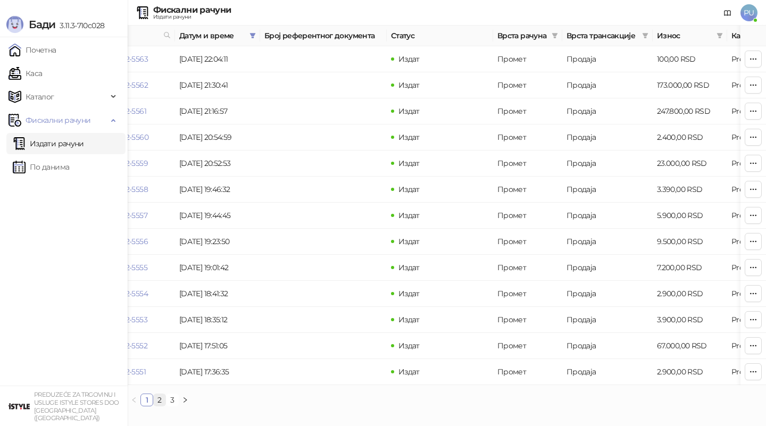
click at [159, 396] on link "2" at bounding box center [160, 400] width 12 height 12
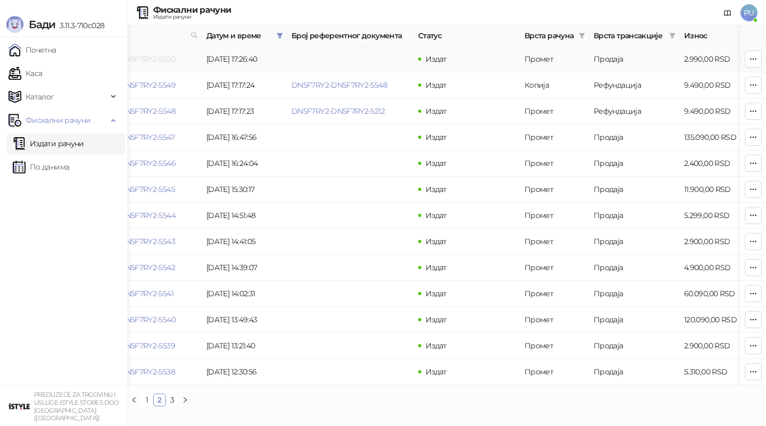
click at [145, 59] on link "DN5F7RY2-DN5F7RY2-5550" at bounding box center [127, 59] width 95 height 10
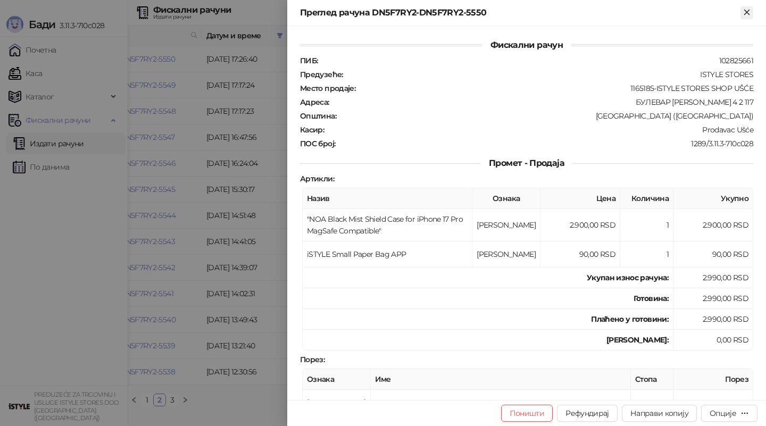
click at [749, 12] on icon "Close" at bounding box center [747, 12] width 10 height 10
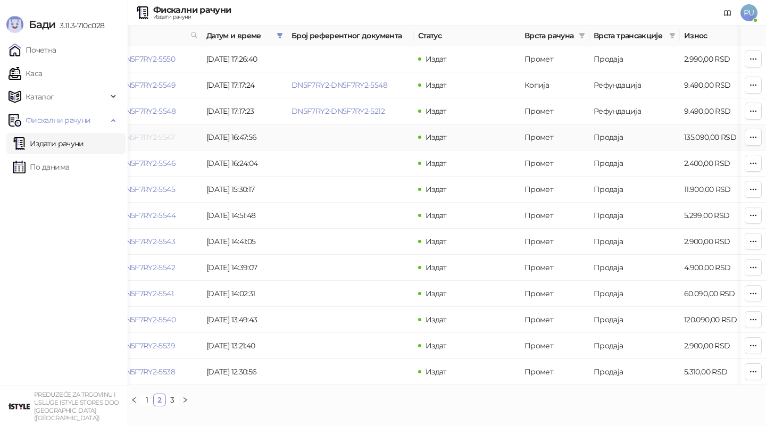
click at [162, 138] on link "DN5F7RY2-DN5F7RY2-5547" at bounding box center [127, 138] width 95 height 10
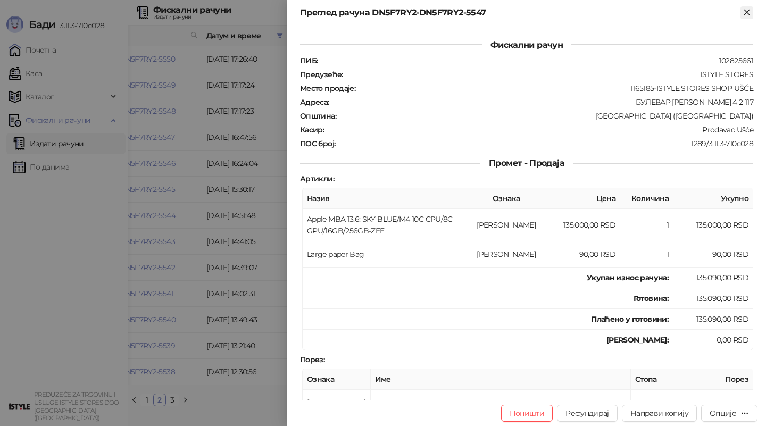
click at [746, 13] on icon "Close" at bounding box center [747, 12] width 5 height 5
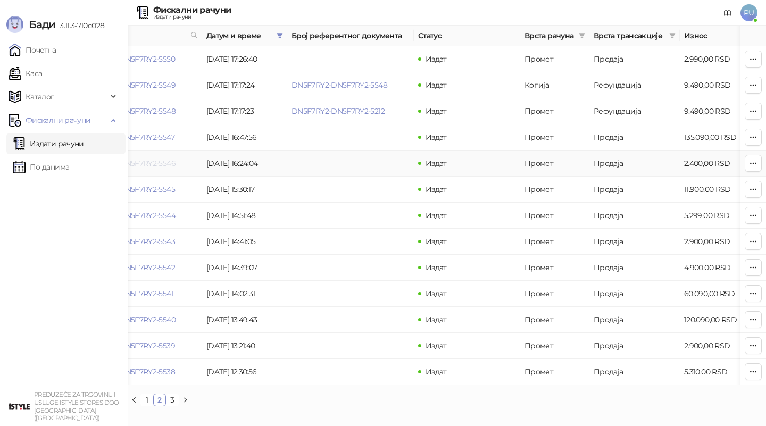
click at [165, 163] on link "DN5F7RY2-DN5F7RY2-5546" at bounding box center [128, 164] width 96 height 10
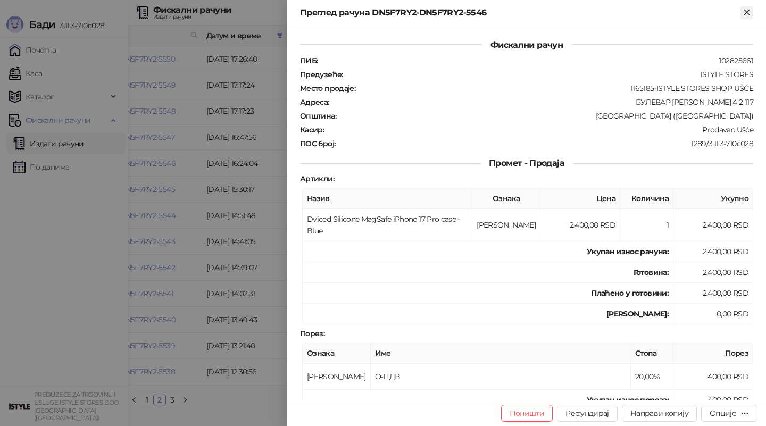
click at [747, 12] on icon "Close" at bounding box center [747, 12] width 5 height 5
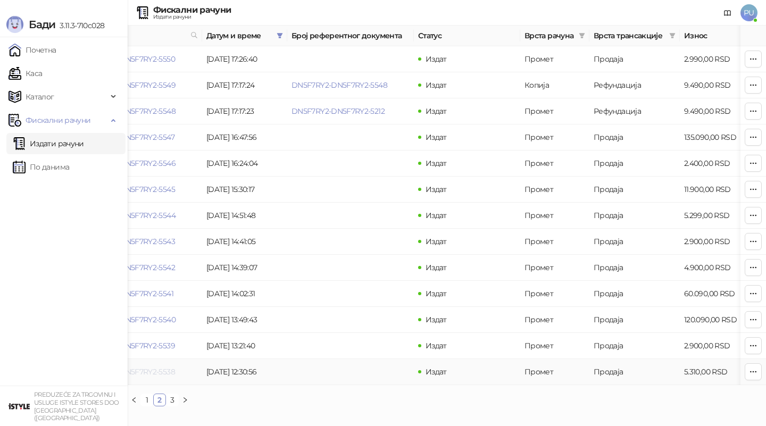
click at [157, 374] on link "DN5F7RY2-DN5F7RY2-5538" at bounding box center [127, 372] width 95 height 10
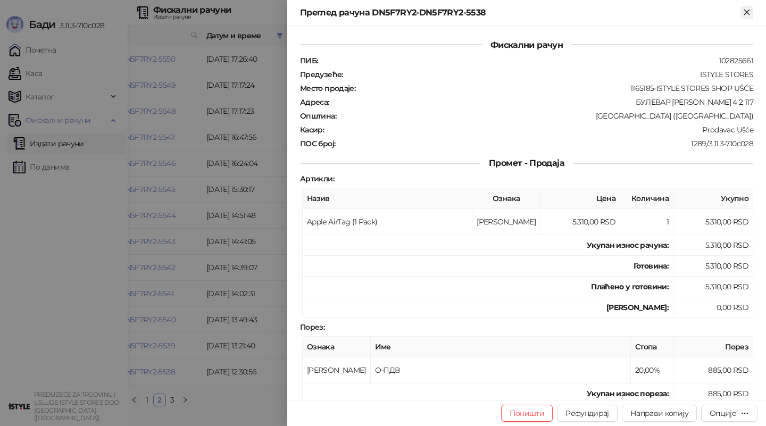
click at [749, 10] on icon "Close" at bounding box center [747, 12] width 5 height 5
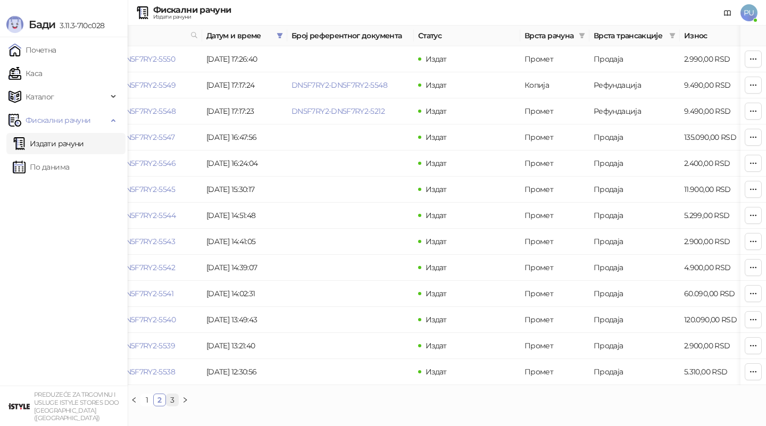
click at [176, 398] on link "3" at bounding box center [173, 400] width 12 height 12
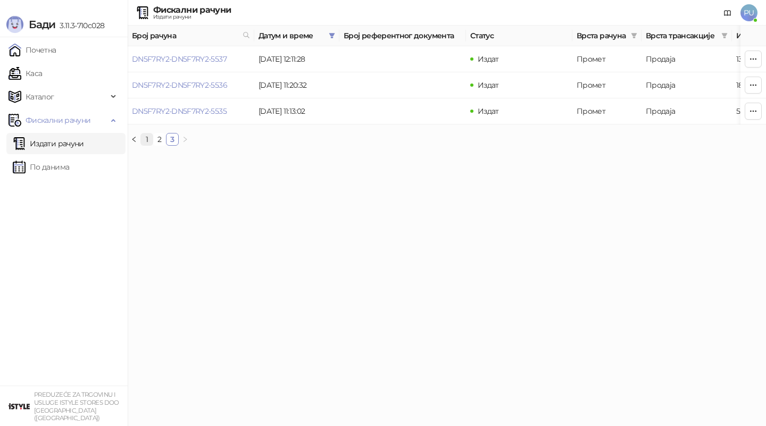
click at [148, 137] on link "1" at bounding box center [147, 140] width 12 height 12
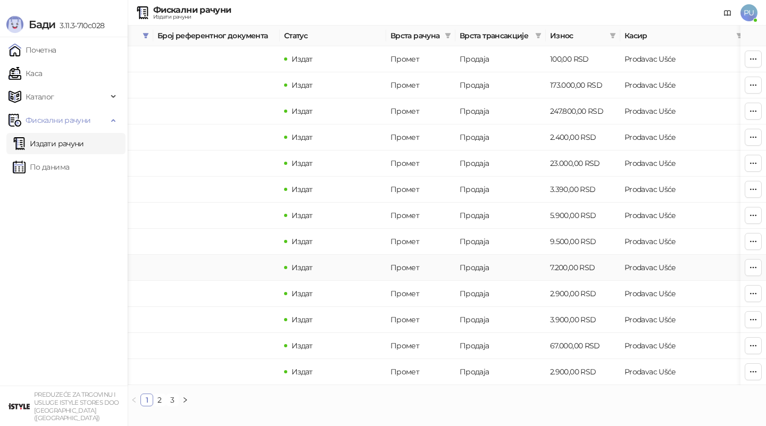
scroll to position [0, 191]
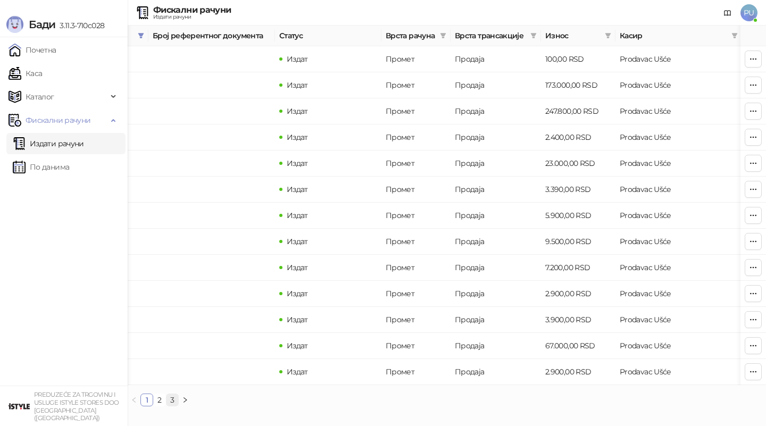
click at [172, 400] on link "3" at bounding box center [173, 400] width 12 height 12
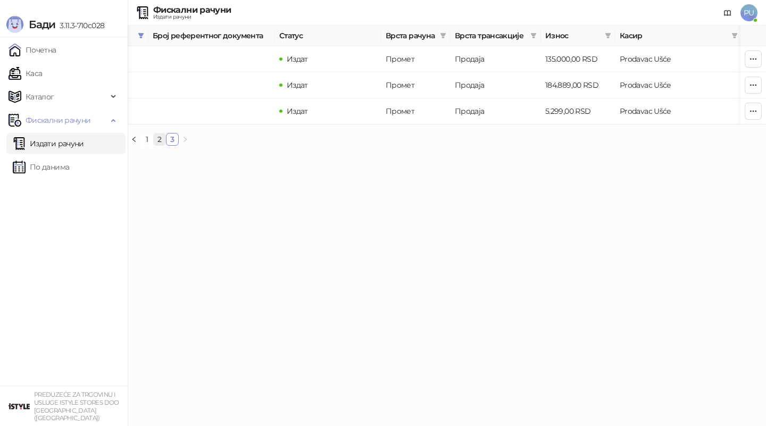
click at [159, 144] on link "2" at bounding box center [160, 140] width 12 height 12
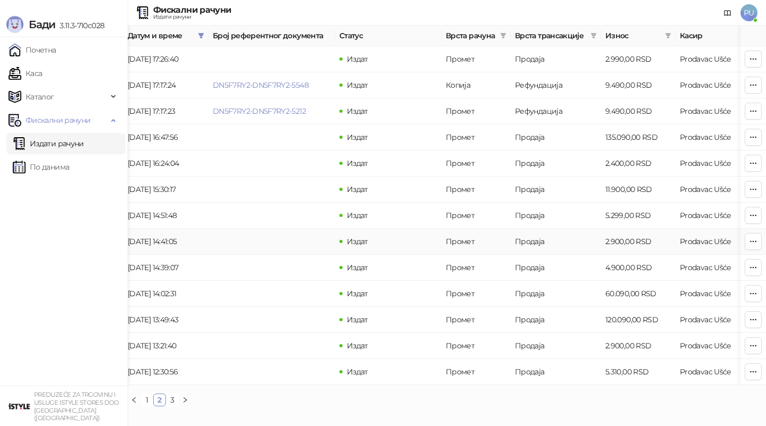
scroll to position [0, 127]
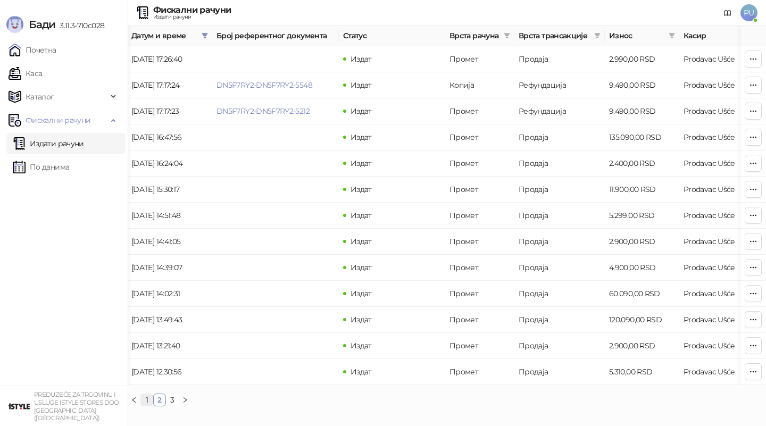
click at [149, 397] on link "1" at bounding box center [147, 400] width 12 height 12
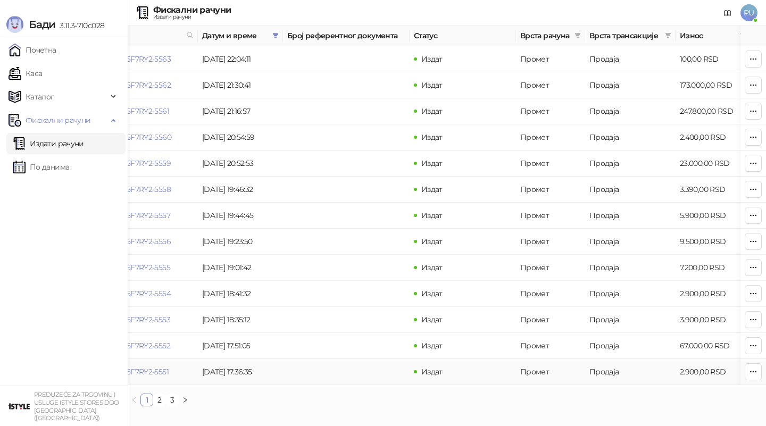
scroll to position [0, 55]
drag, startPoint x: 48, startPoint y: 162, endPoint x: 62, endPoint y: 159, distance: 14.2
click at [48, 162] on link "По данима" at bounding box center [41, 166] width 56 height 21
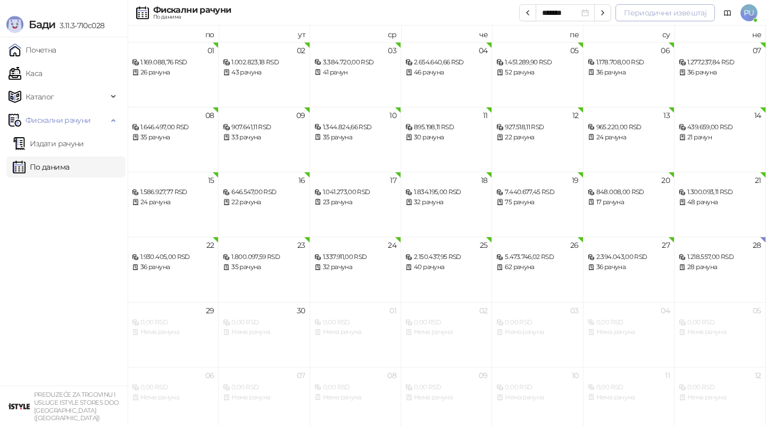
click at [664, 16] on button "Периодични извештај" at bounding box center [666, 12] width 100 height 17
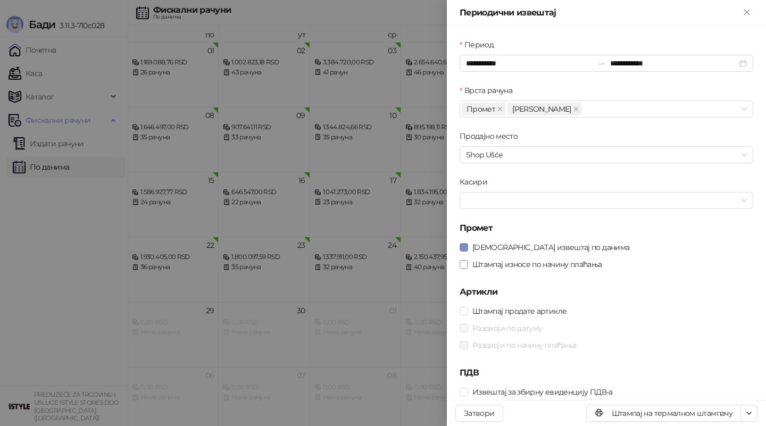
click at [503, 267] on span "Штампај износе по начину плаћања" at bounding box center [537, 265] width 138 height 12
click at [574, 112] on span at bounding box center [576, 109] width 5 height 12
click at [516, 65] on input "**********" at bounding box center [529, 63] width 127 height 12
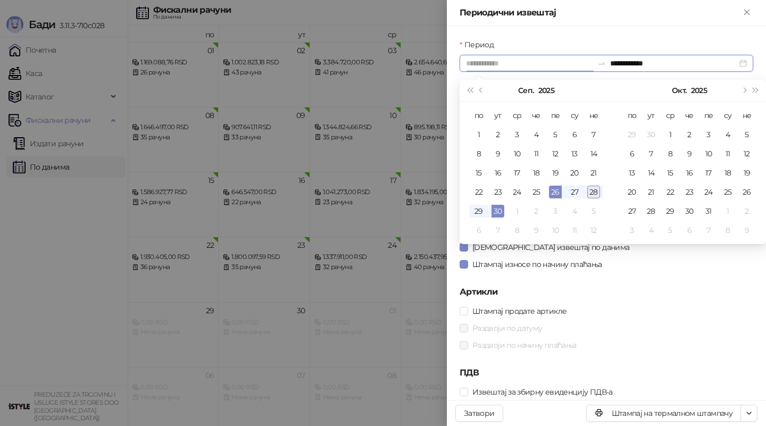
type input "**********"
click at [598, 191] on div "28" at bounding box center [594, 192] width 13 height 13
type input "**********"
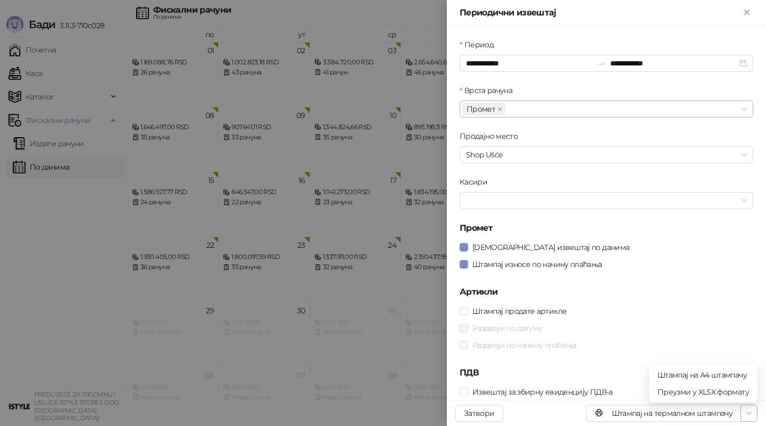
click at [749, 413] on icon "button" at bounding box center [749, 413] width 9 height 9
click at [707, 378] on span "Штампај на А4 штампачу" at bounding box center [704, 375] width 92 height 12
